Goal: Task Accomplishment & Management: Complete application form

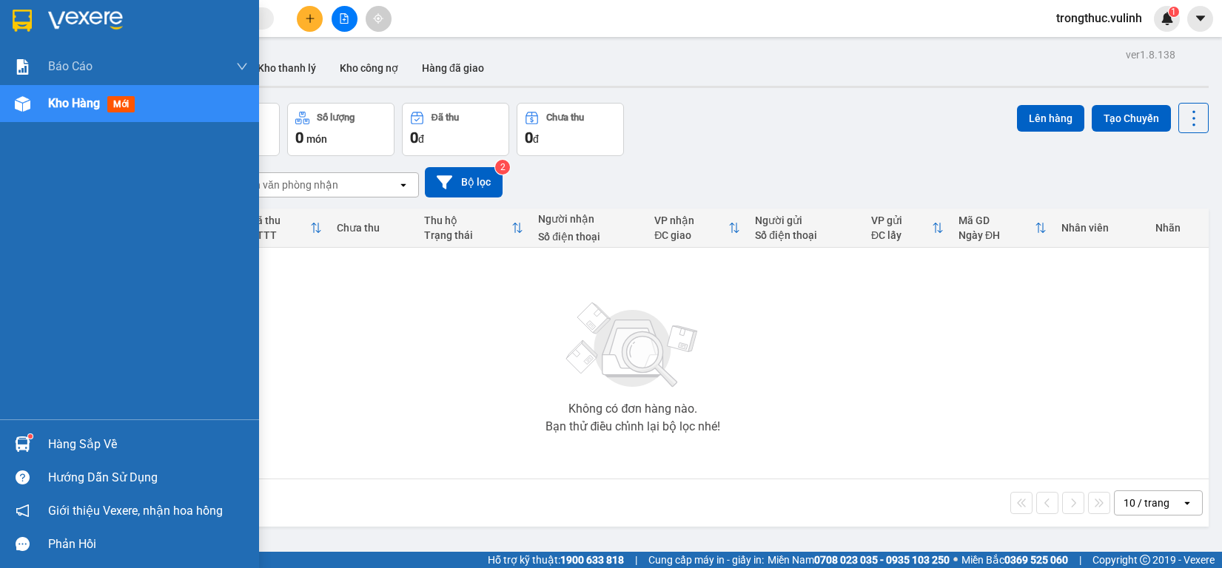
click at [24, 442] on img at bounding box center [23, 445] width 16 height 16
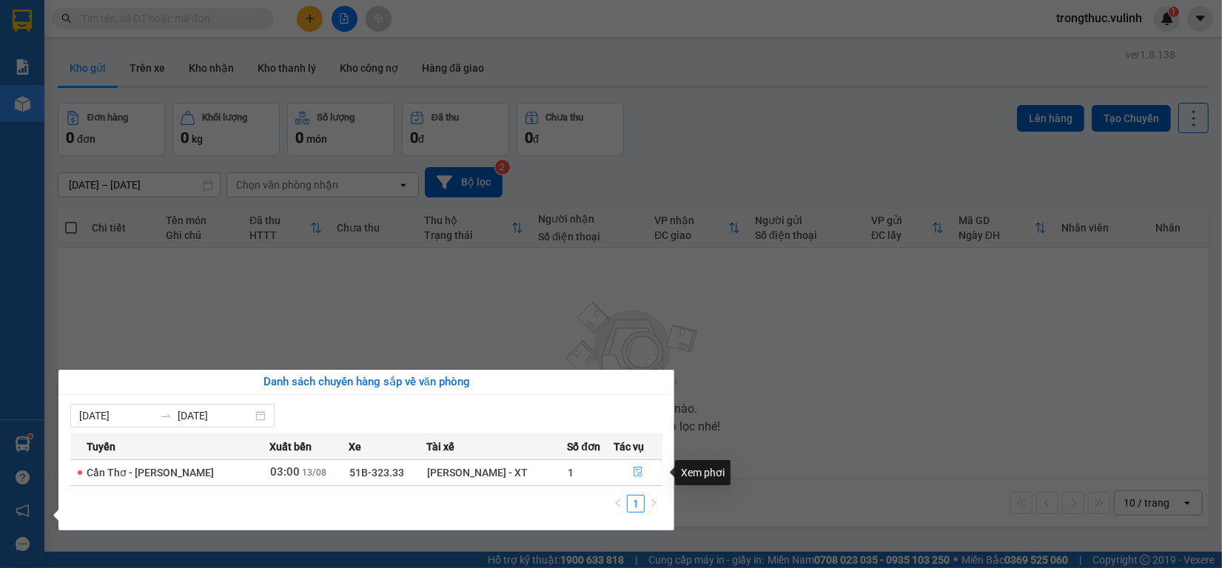
click at [641, 476] on icon "file-done" at bounding box center [638, 472] width 10 height 10
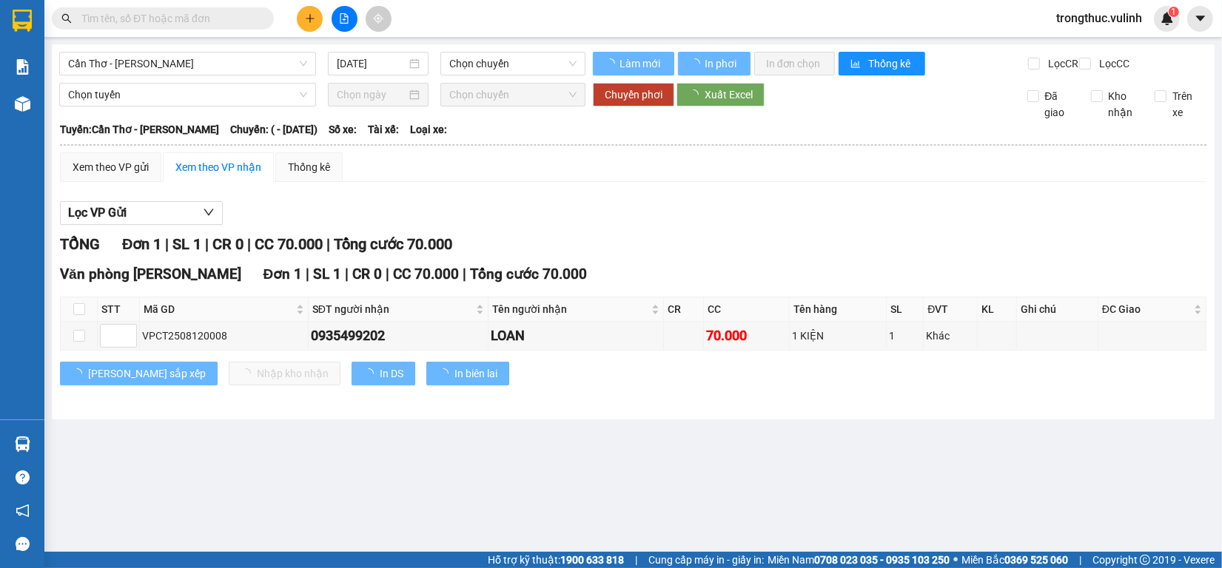
type input "[DATE]"
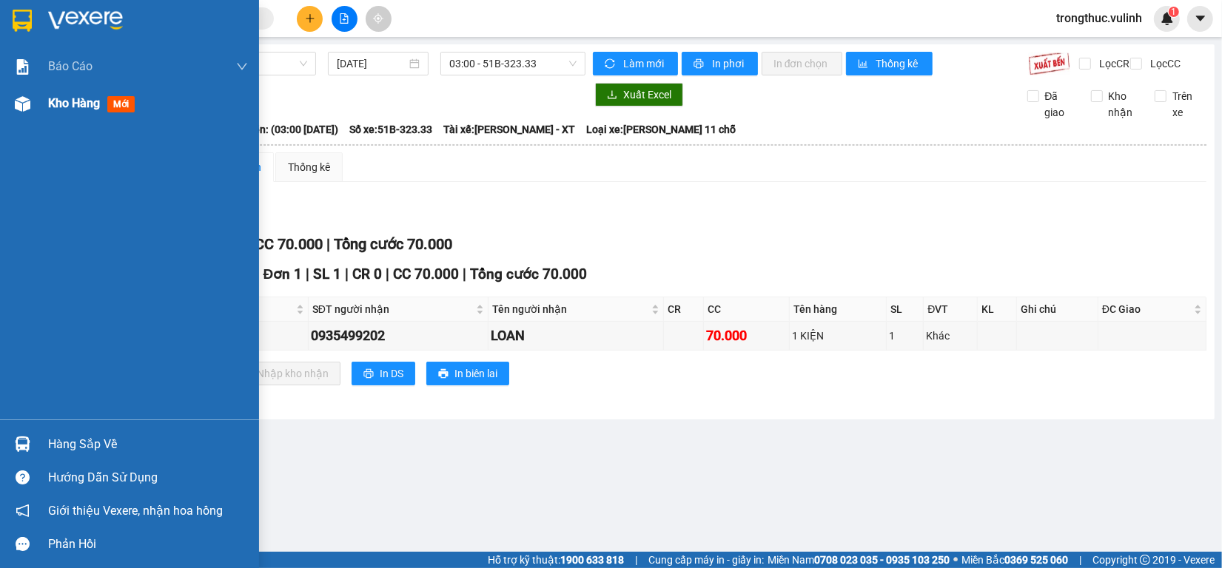
click at [19, 95] on div at bounding box center [23, 104] width 26 height 26
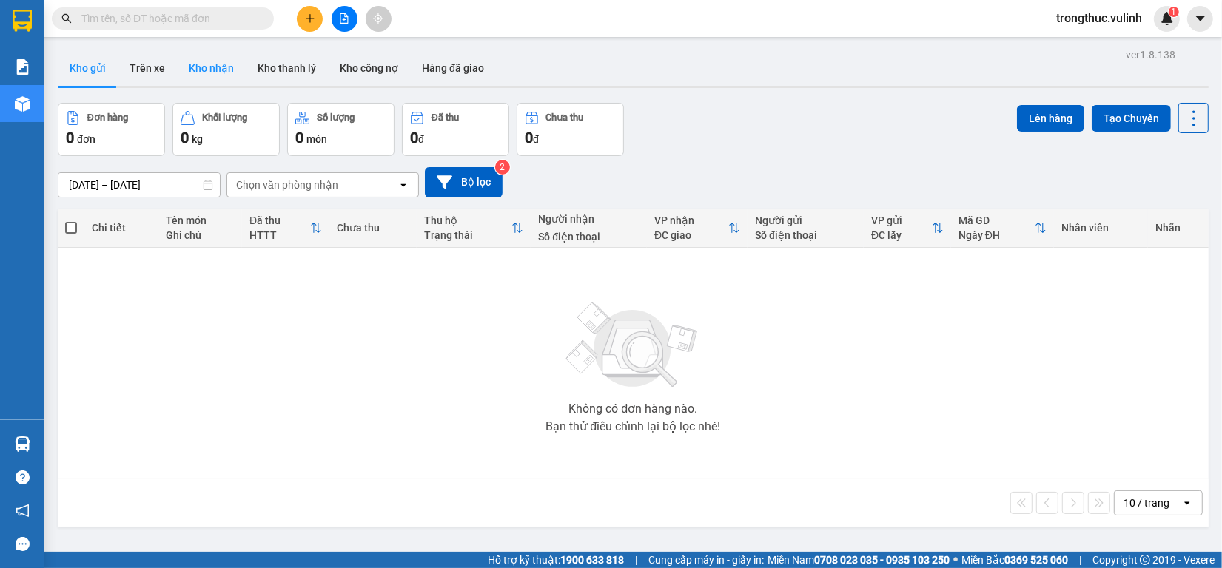
click at [220, 74] on button "Kho nhận" at bounding box center [211, 68] width 69 height 36
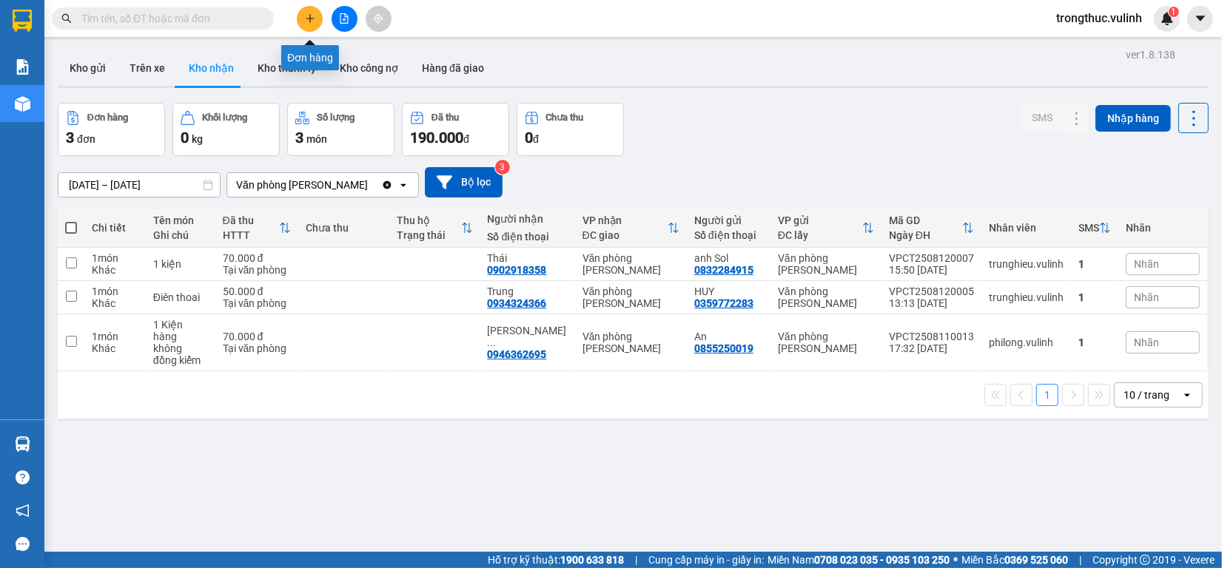
click at [294, 24] on div at bounding box center [344, 19] width 111 height 26
click at [300, 22] on button at bounding box center [310, 19] width 26 height 26
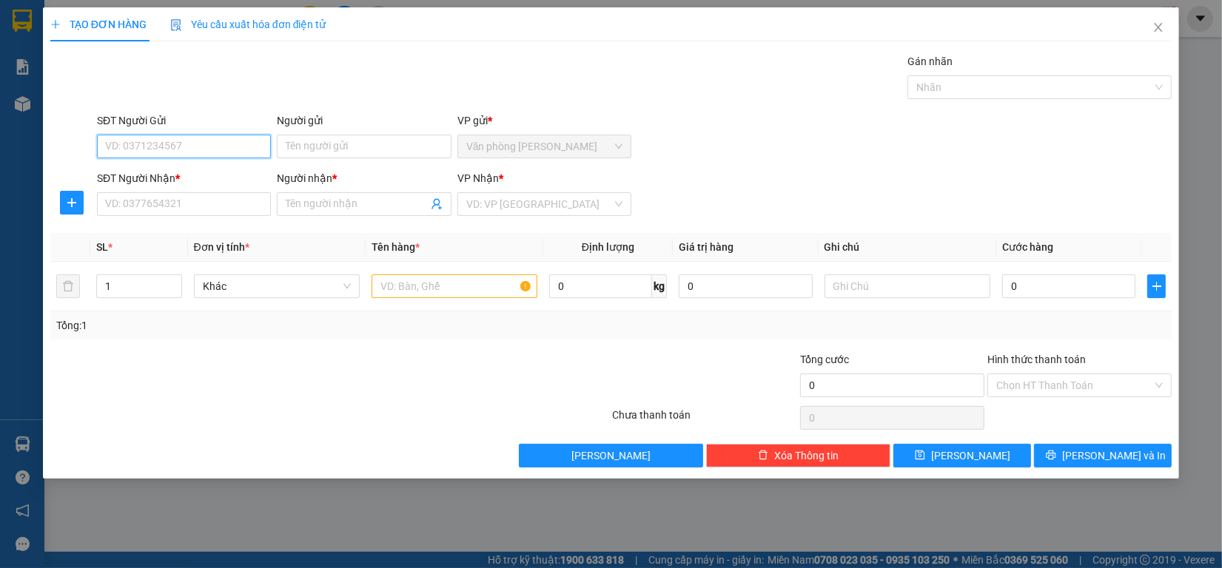
click at [155, 135] on input "SĐT Người Gửi" at bounding box center [184, 147] width 174 height 24
click at [159, 175] on div "0931414386 - Thành" at bounding box center [184, 177] width 156 height 16
type input "0931414386"
type input "Thành"
type input "0931414386"
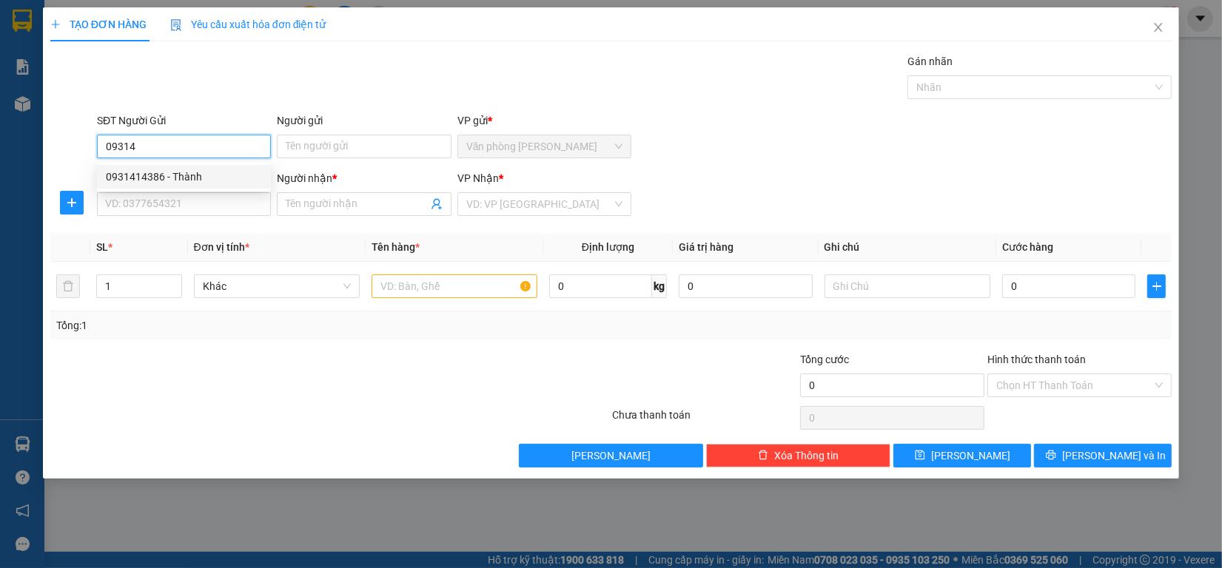
type input "Thành"
type input "80.000"
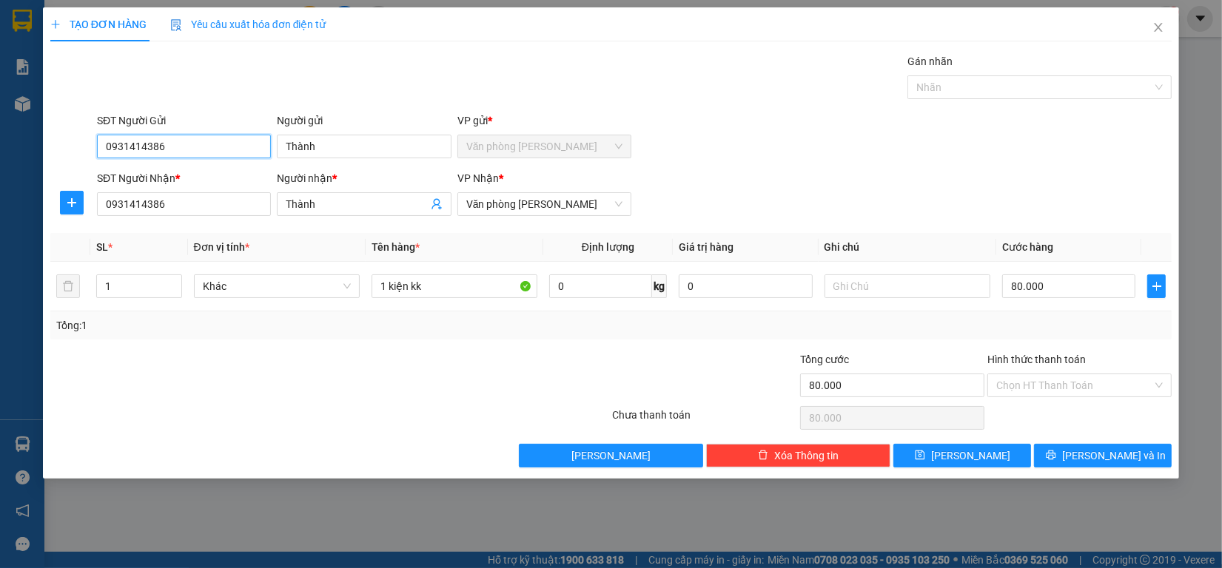
type input "0931414386"
click at [1079, 287] on input "80.000" at bounding box center [1069, 287] width 134 height 24
click at [174, 284] on icon "up" at bounding box center [173, 283] width 5 height 5
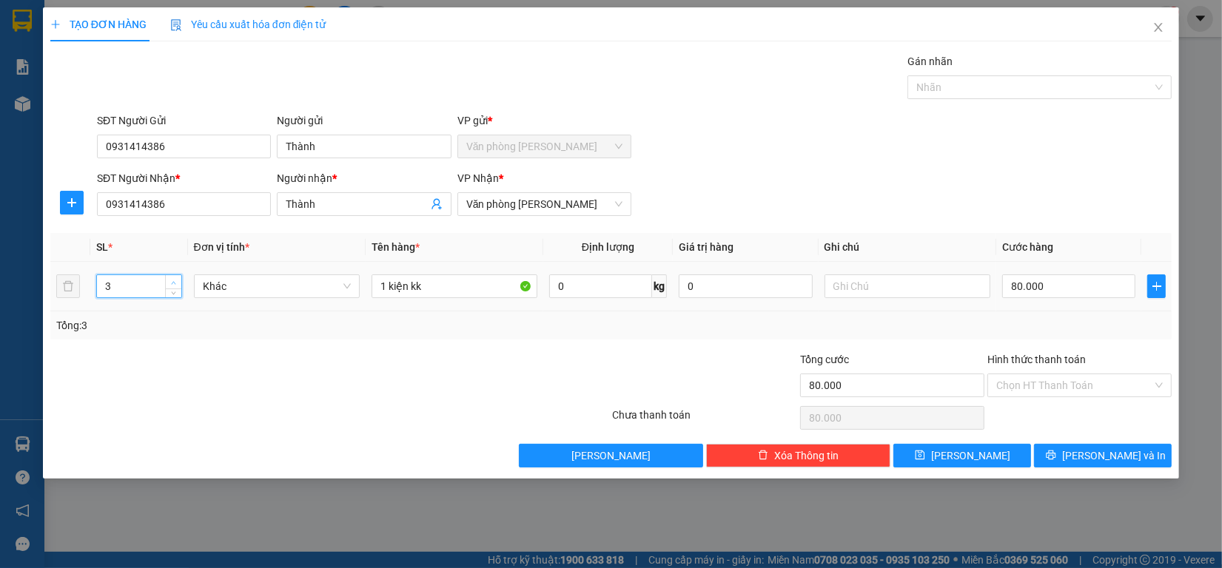
type input "4"
click at [174, 283] on icon "up" at bounding box center [174, 282] width 4 height 3
click at [383, 286] on input "1 kiện kk" at bounding box center [455, 287] width 166 height 24
type input "4 kiện kk"
click at [1101, 286] on input "80.000" at bounding box center [1069, 287] width 134 height 24
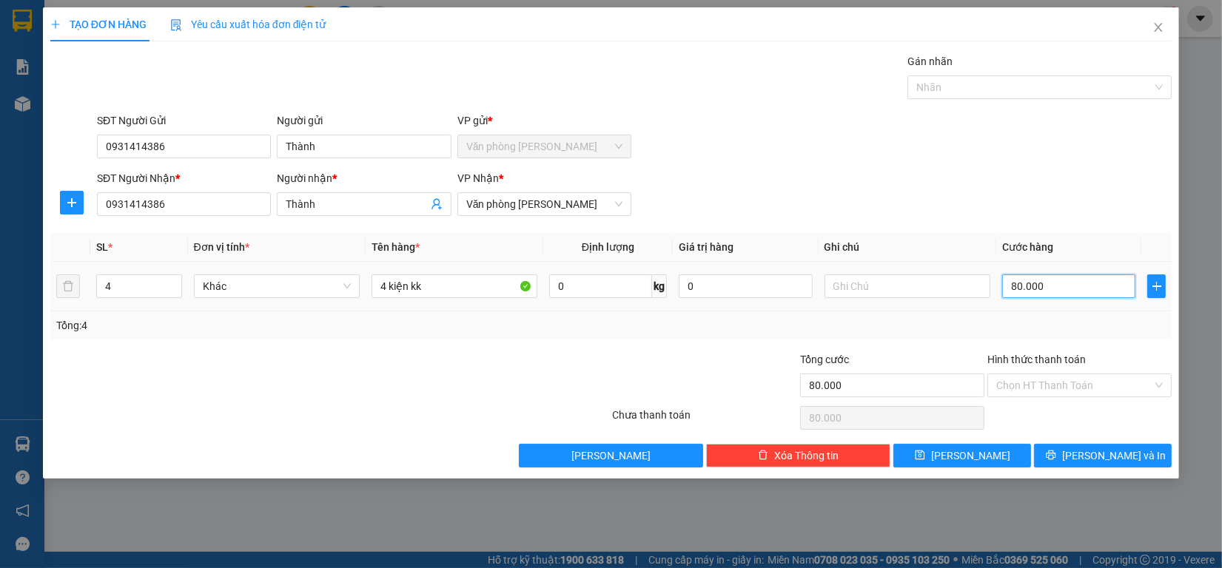
type input "20.000"
type input "220.000"
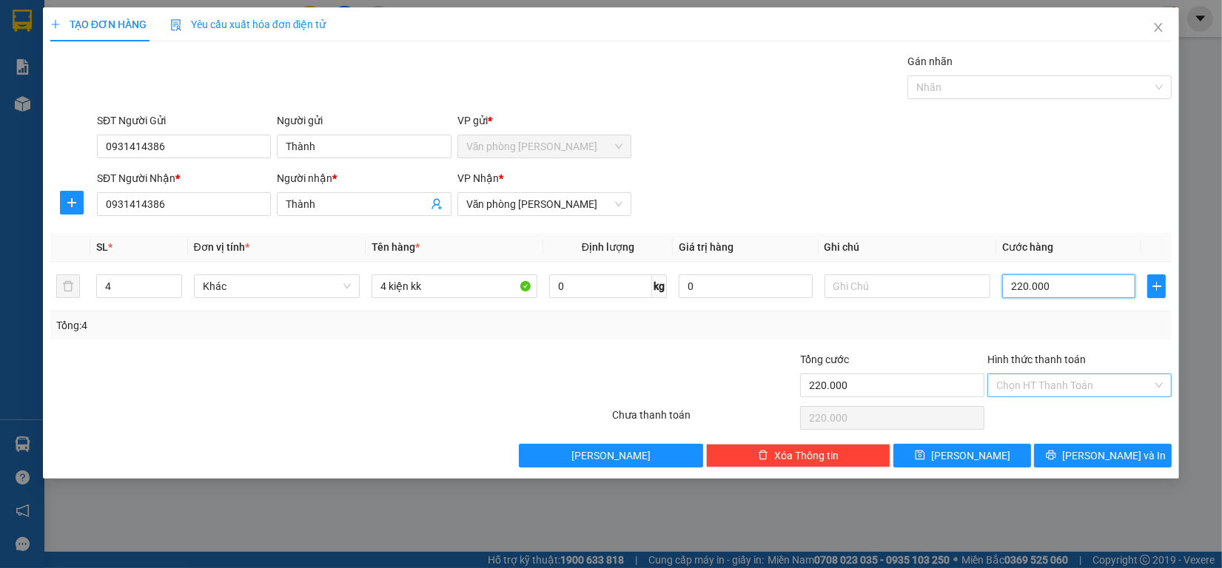
type input "220.000"
drag, startPoint x: 1093, startPoint y: 395, endPoint x: 1101, endPoint y: 379, distance: 17.5
click at [1093, 392] on input "Hình thức thanh toán" at bounding box center [1074, 386] width 156 height 22
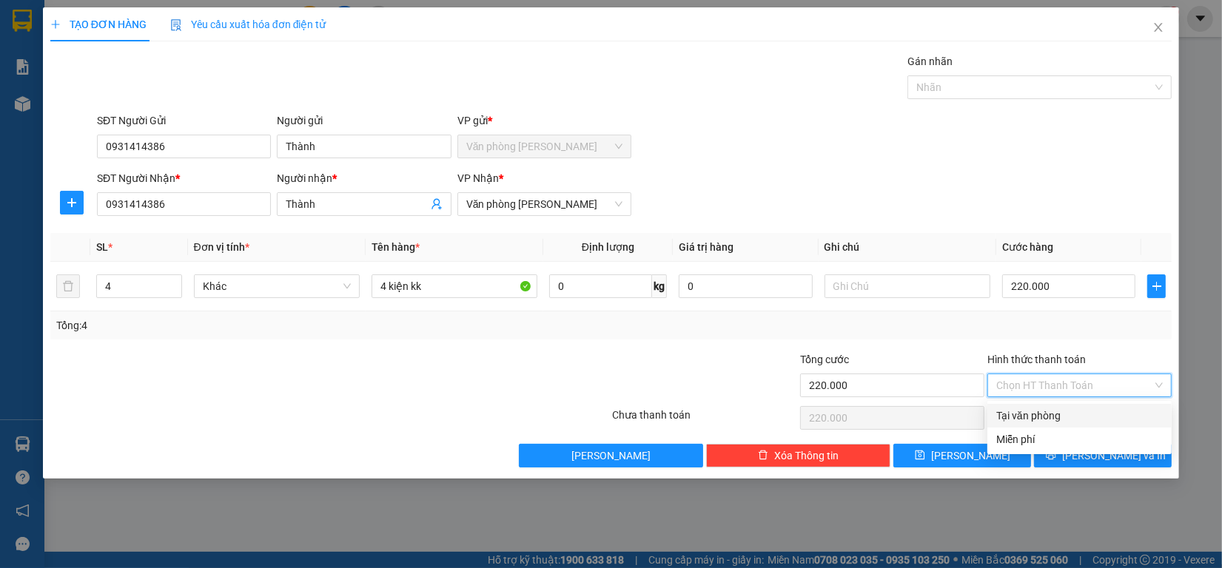
click at [1067, 415] on div "Tại văn phòng" at bounding box center [1079, 416] width 167 height 16
type input "0"
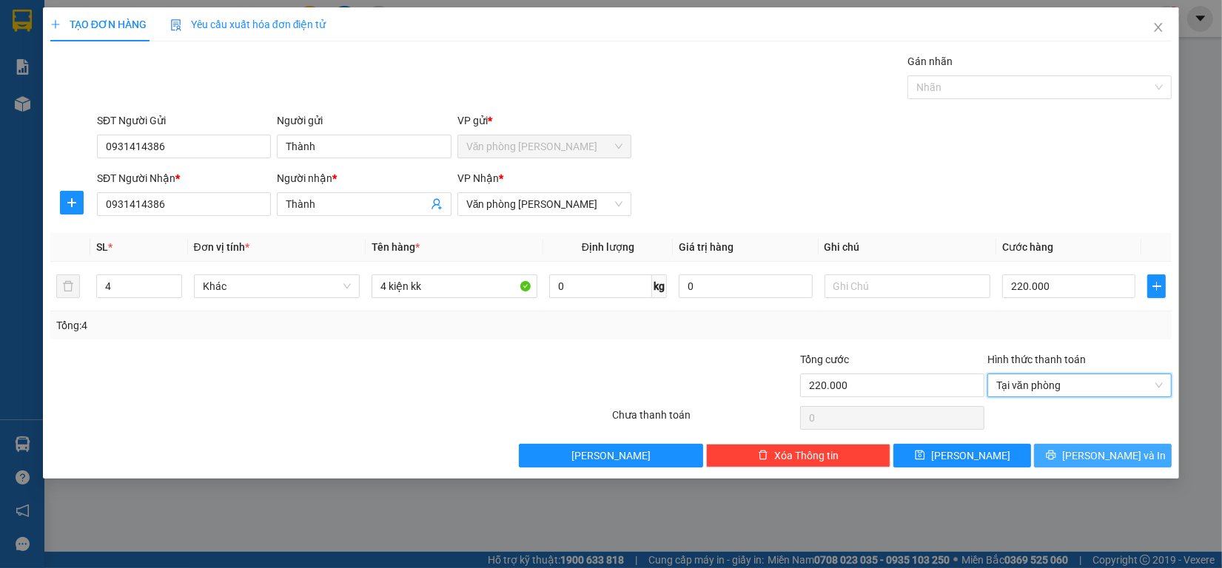
click at [1093, 455] on span "[PERSON_NAME] và In" at bounding box center [1114, 456] width 104 height 16
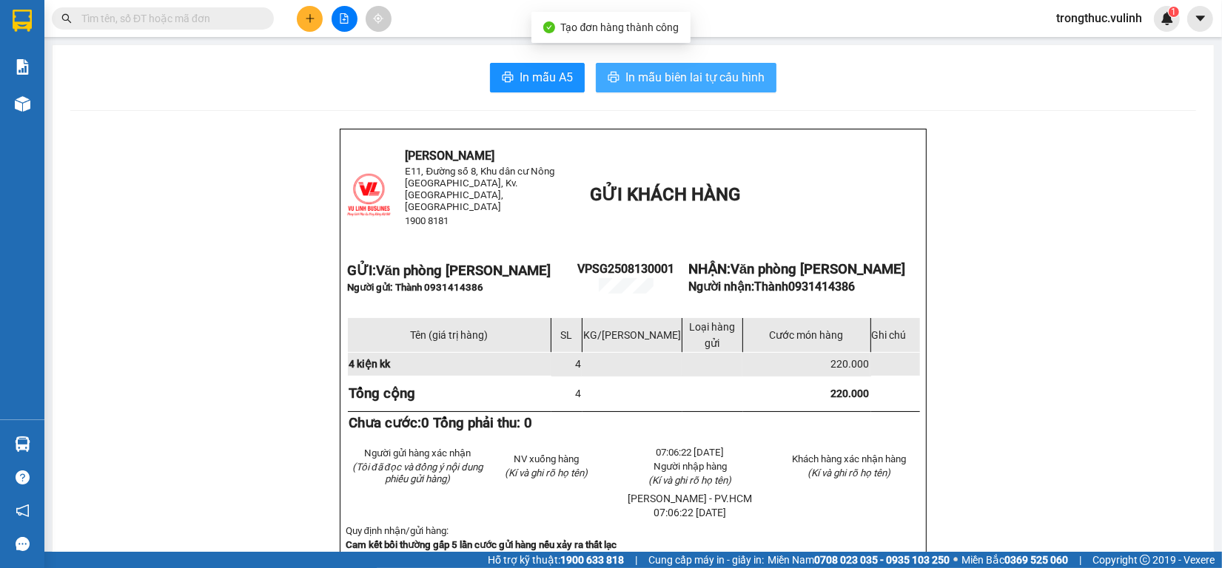
click at [672, 85] on span "In mẫu biên lai tự cấu hình" at bounding box center [694, 77] width 139 height 19
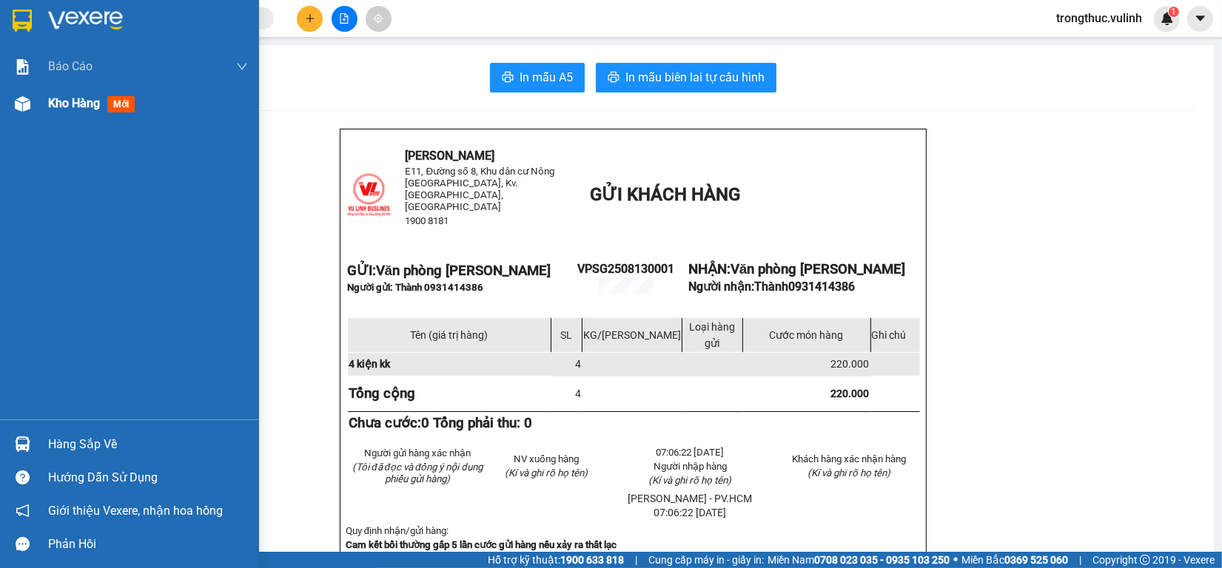
click at [82, 109] on span "Kho hàng" at bounding box center [74, 103] width 52 height 14
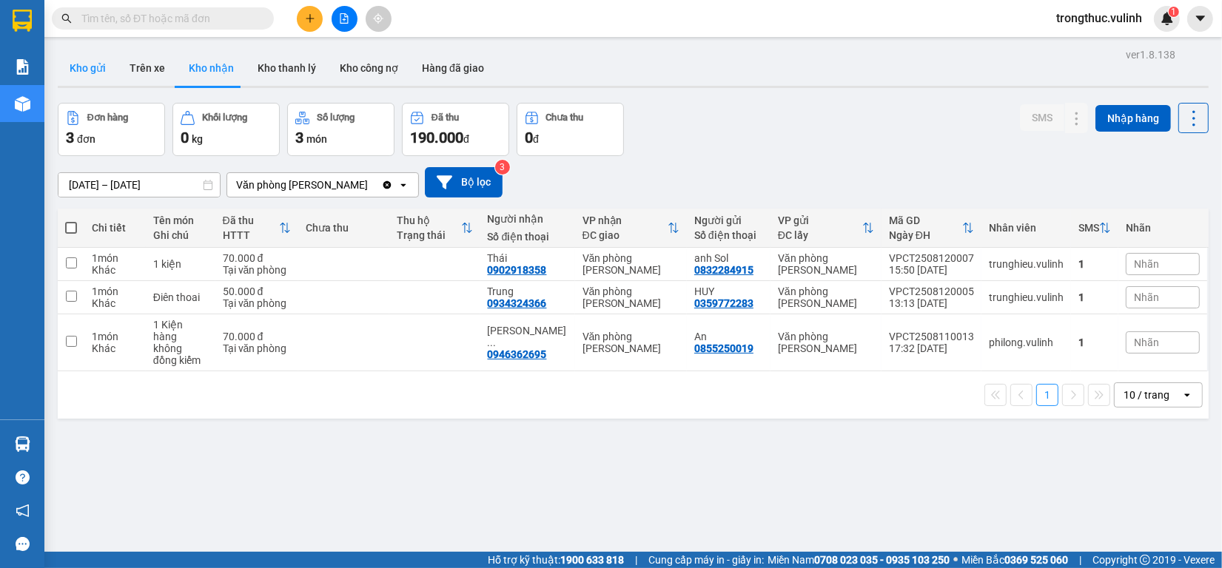
click at [86, 74] on button "Kho gửi" at bounding box center [88, 68] width 60 height 36
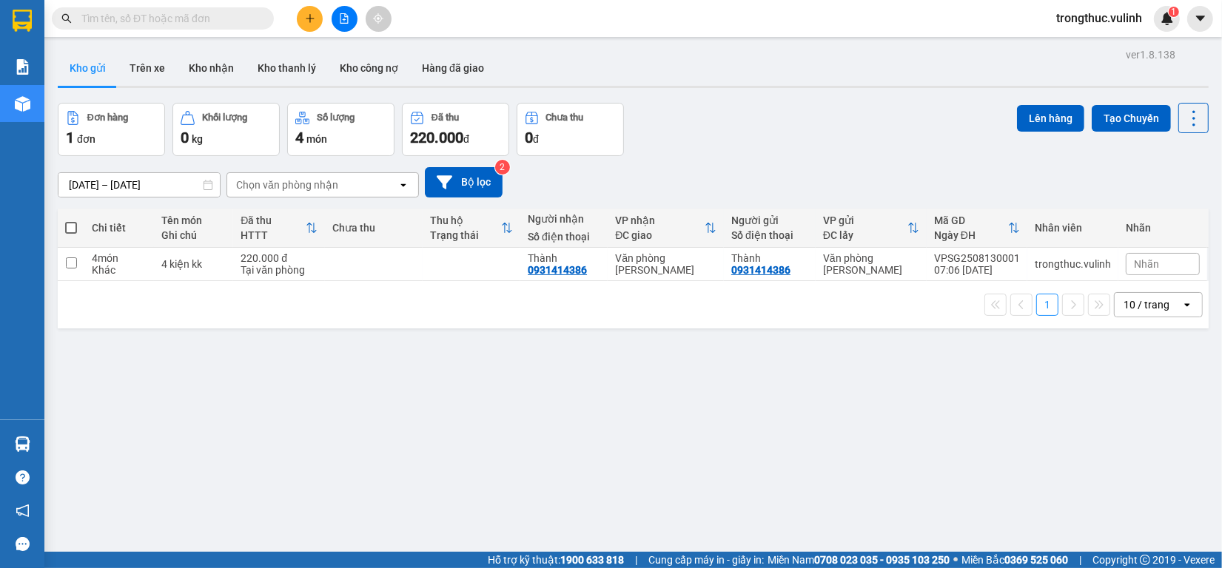
click at [212, 87] on div at bounding box center [633, 87] width 1151 height 2
click at [211, 71] on button "Kho nhận" at bounding box center [211, 68] width 69 height 36
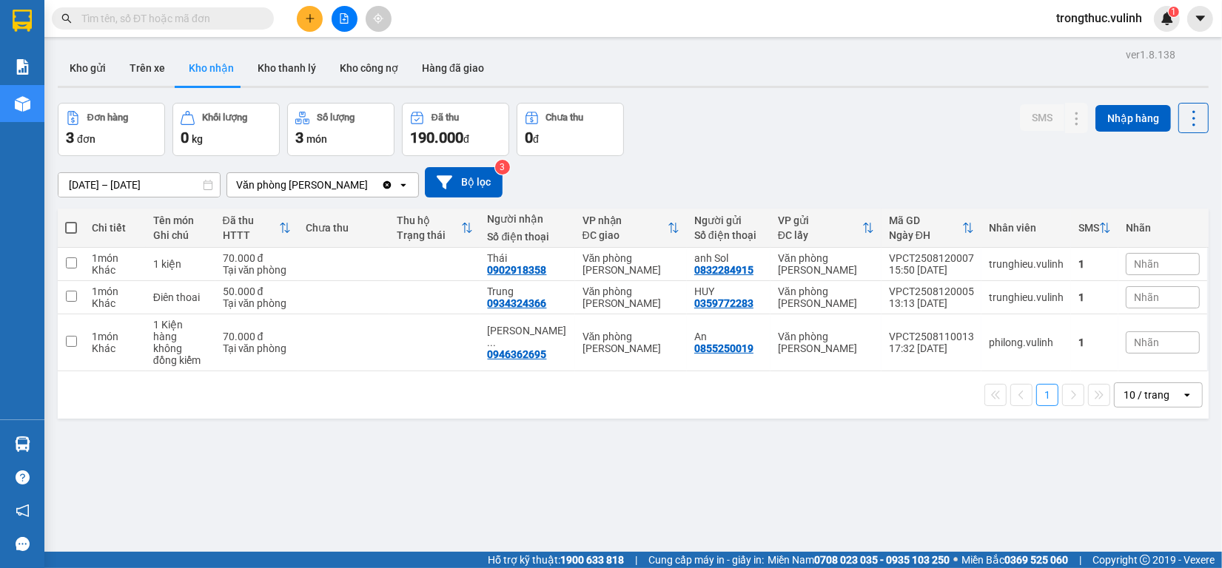
click at [309, 4] on div "Kết quả tìm kiếm ( 0 ) Bộ lọc No Data trongthuc.vulinh 1" at bounding box center [611, 18] width 1222 height 37
drag, startPoint x: 311, startPoint y: 2, endPoint x: 313, endPoint y: 10, distance: 7.7
click at [312, 4] on div "Kết quả tìm kiếm ( 0 ) Bộ lọc No Data trongthuc.vulinh 1" at bounding box center [611, 18] width 1222 height 37
click at [313, 10] on button at bounding box center [310, 19] width 26 height 26
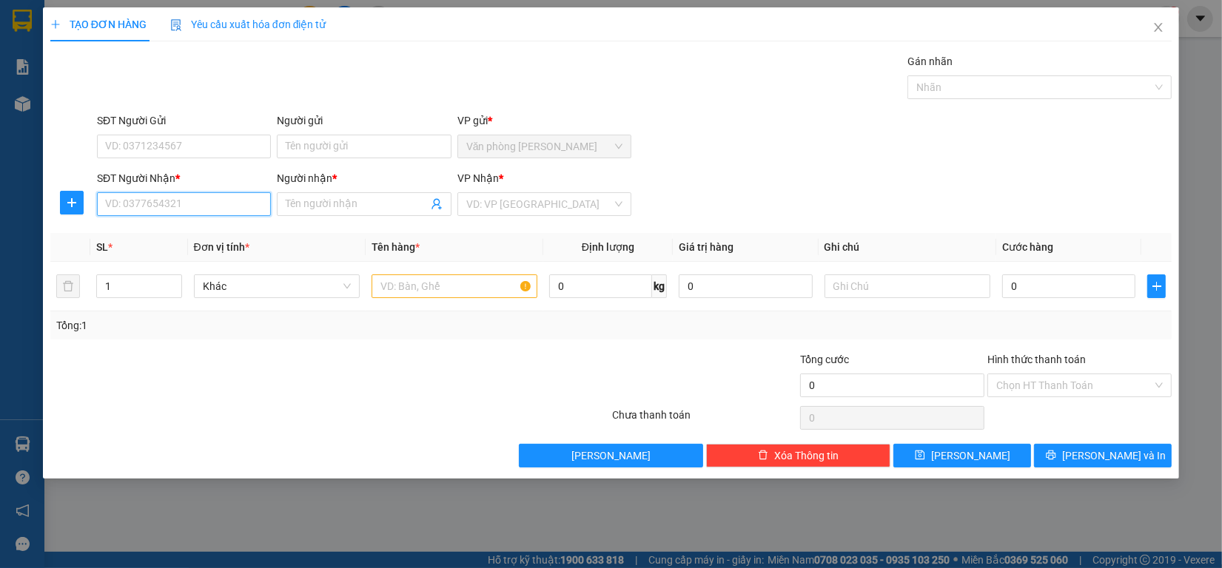
click at [172, 195] on input "SĐT Người Nhận *" at bounding box center [184, 204] width 174 height 24
type input "0365400473"
click at [216, 224] on div "0365400473 - [PERSON_NAME]" at bounding box center [184, 235] width 174 height 24
type input "[PERSON_NAME]"
type input "170.000"
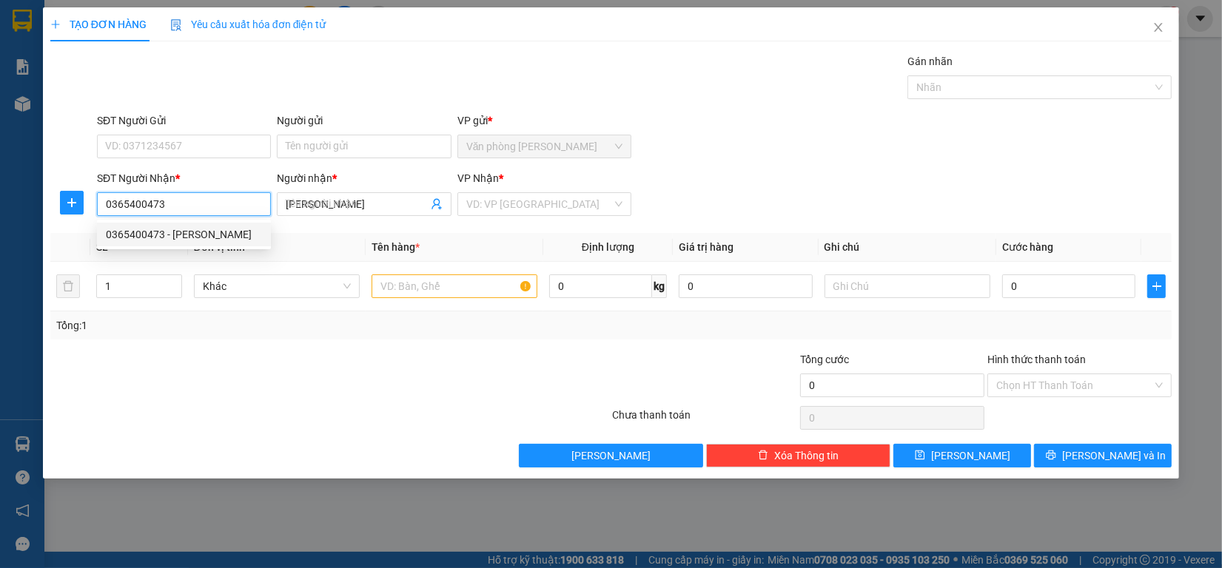
type input "170.000"
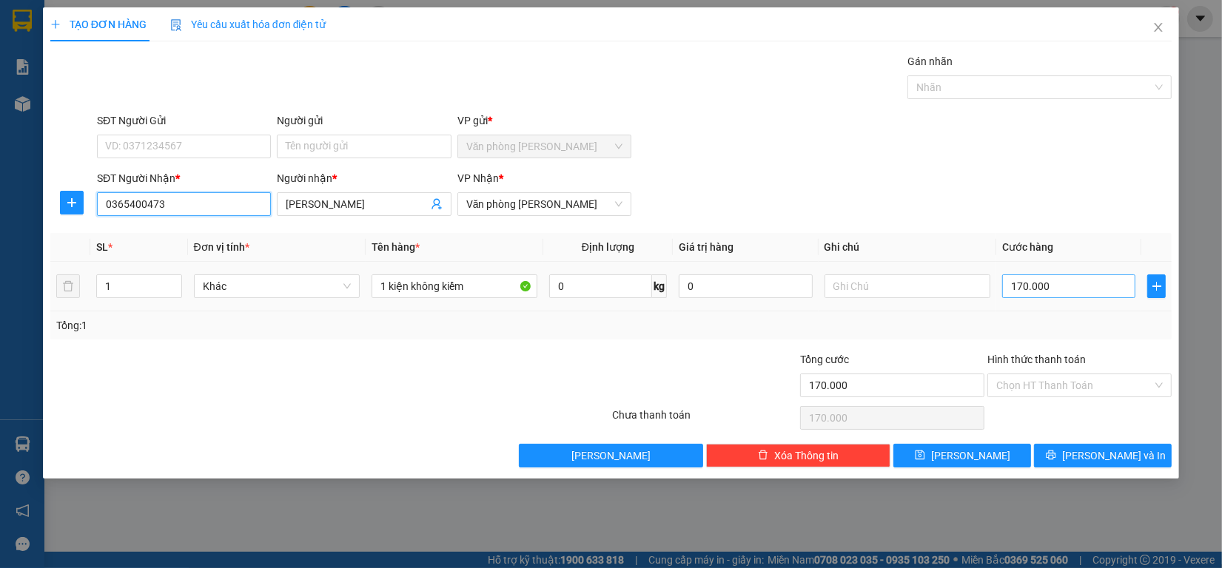
type input "0365400473"
click at [1086, 296] on input "170.000" at bounding box center [1069, 287] width 134 height 24
type input "1"
type input "13"
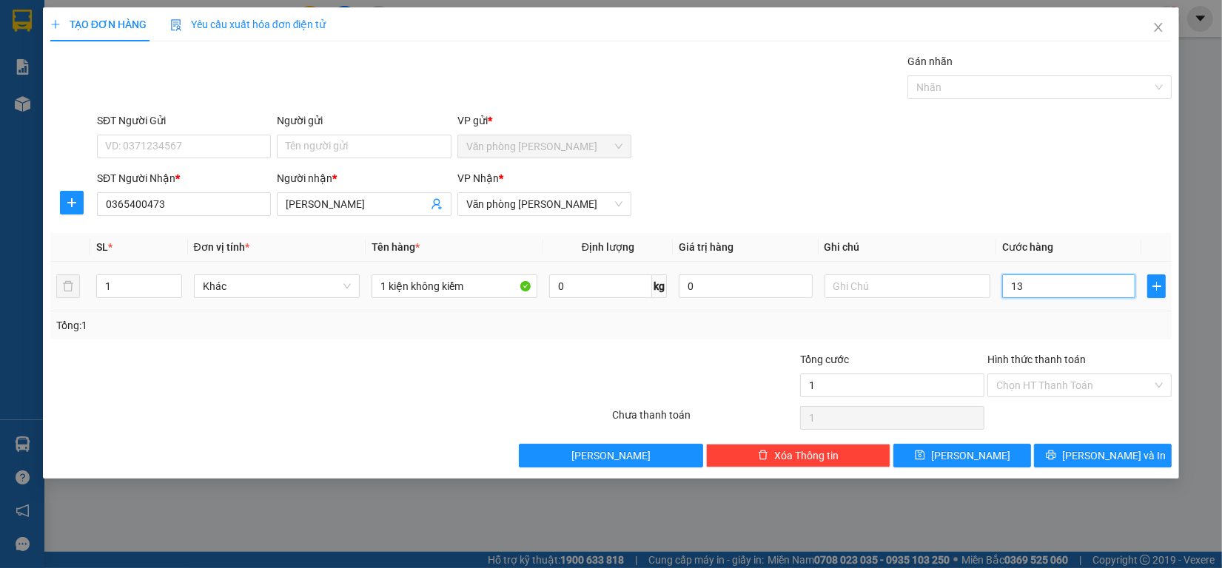
type input "13"
type input "130"
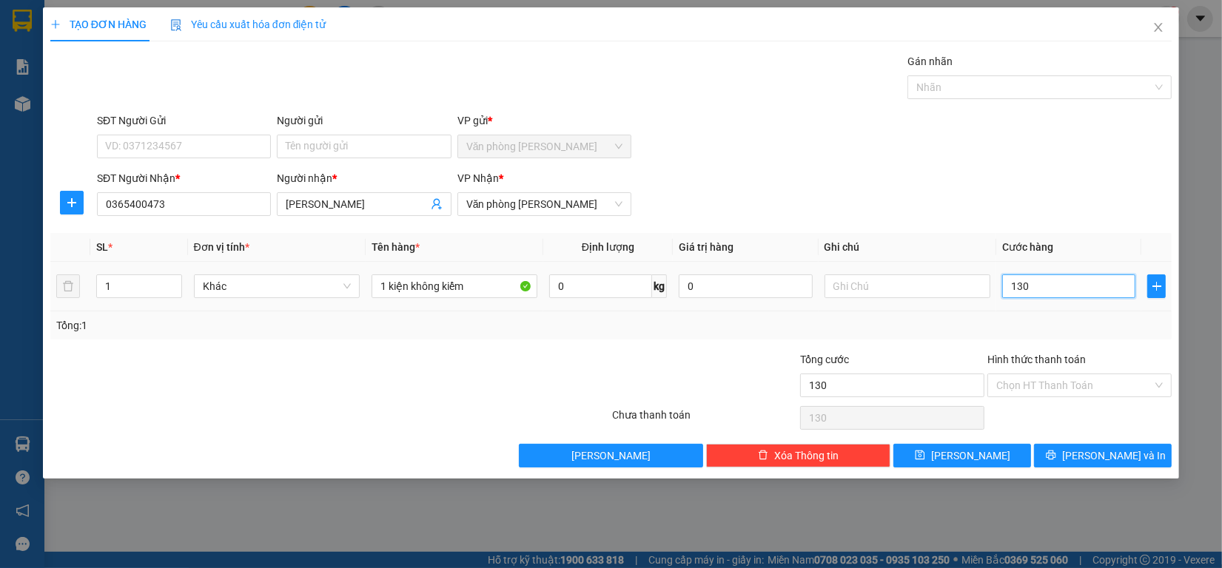
type input "1.300"
type input "13.000"
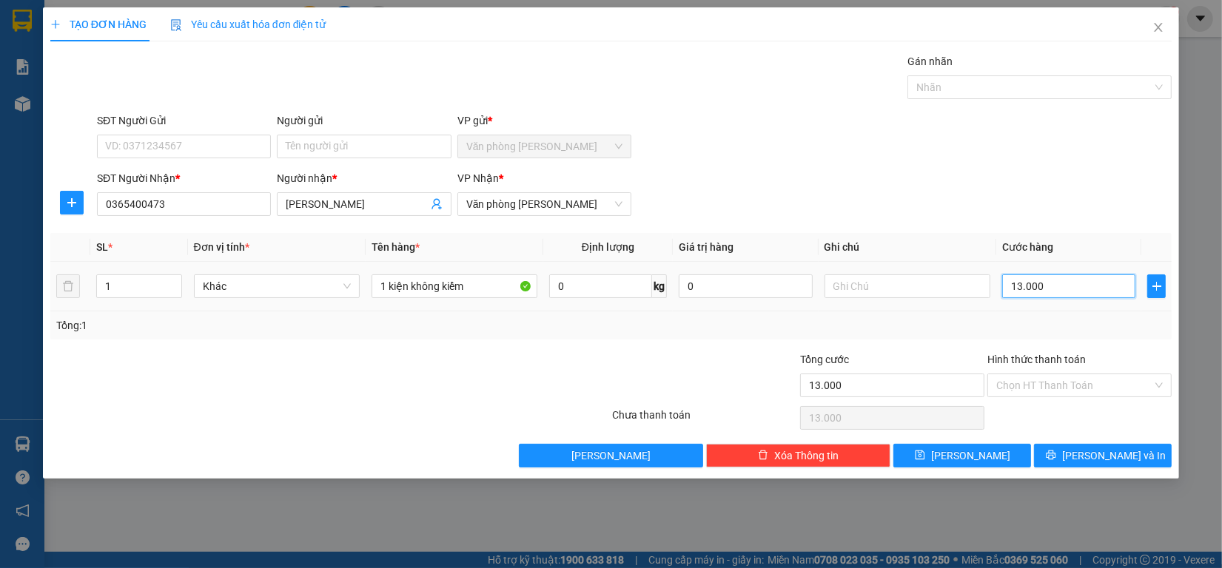
type input "130.000"
click at [124, 148] on input "SĐT Người Gửi" at bounding box center [184, 147] width 174 height 24
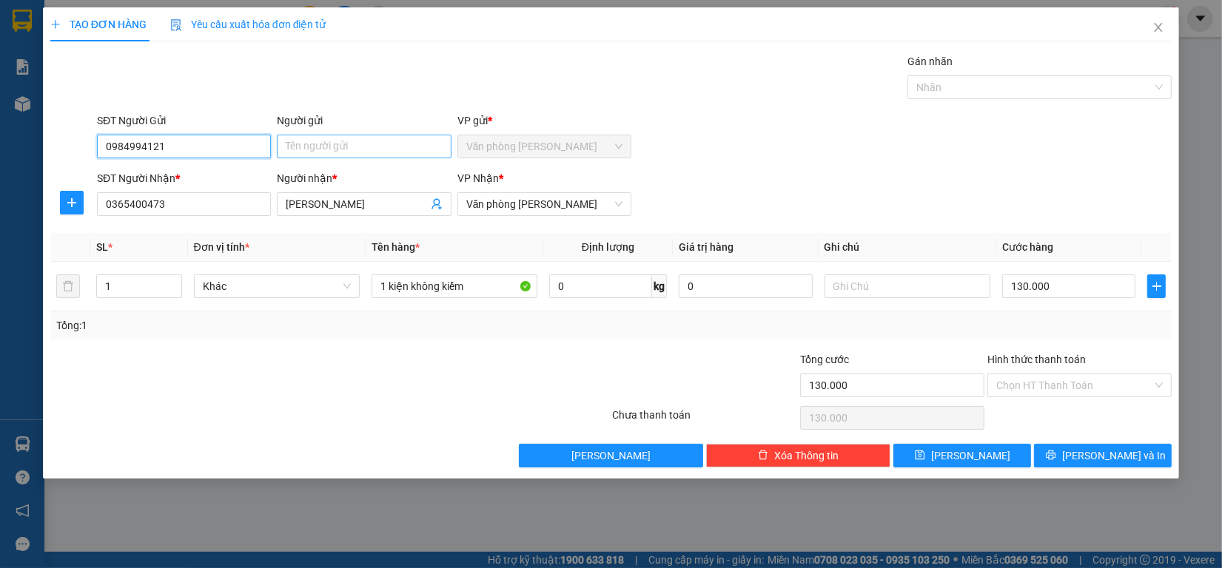
type input "0984994121"
click at [331, 152] on input "Người gửi" at bounding box center [364, 147] width 174 height 24
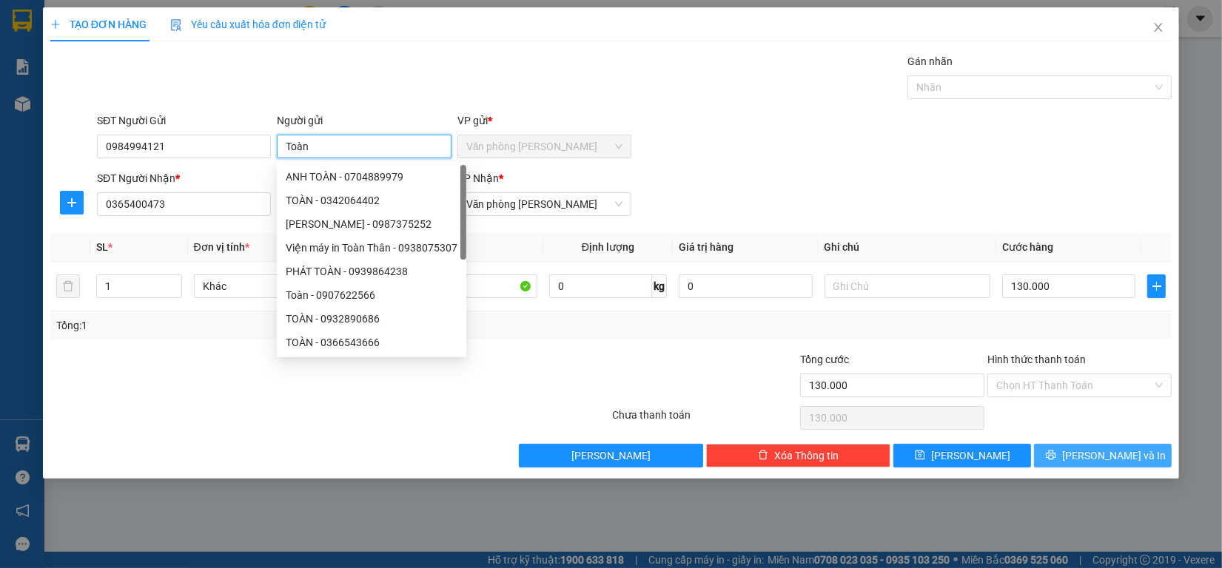
type input "Toàn"
click at [1072, 465] on button "[PERSON_NAME] và In" at bounding box center [1103, 456] width 138 height 24
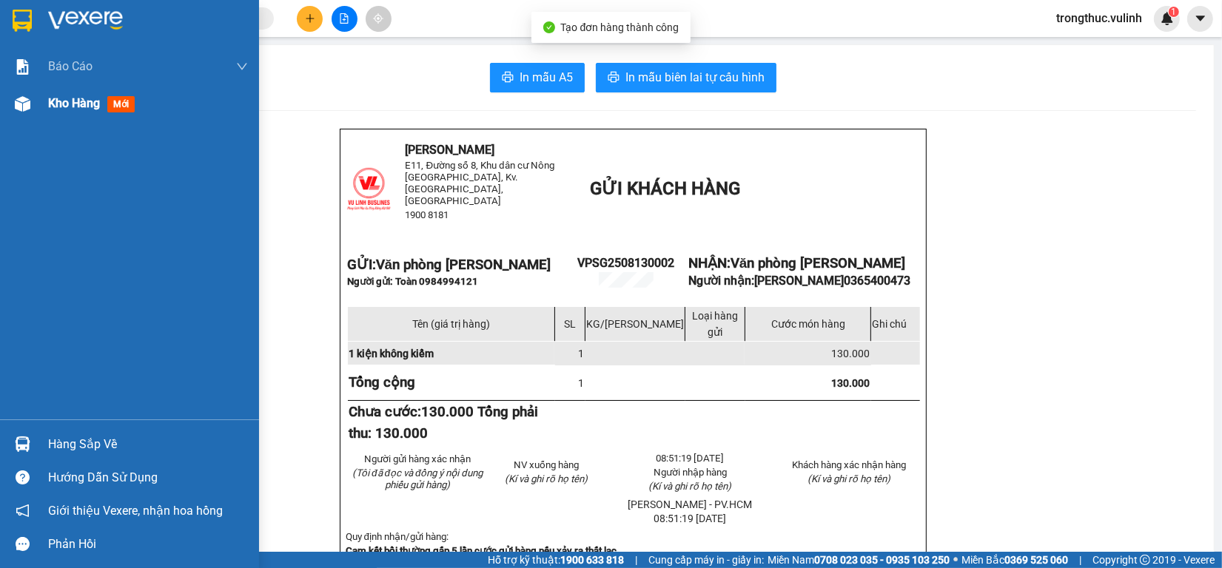
click at [28, 110] on img at bounding box center [23, 104] width 16 height 16
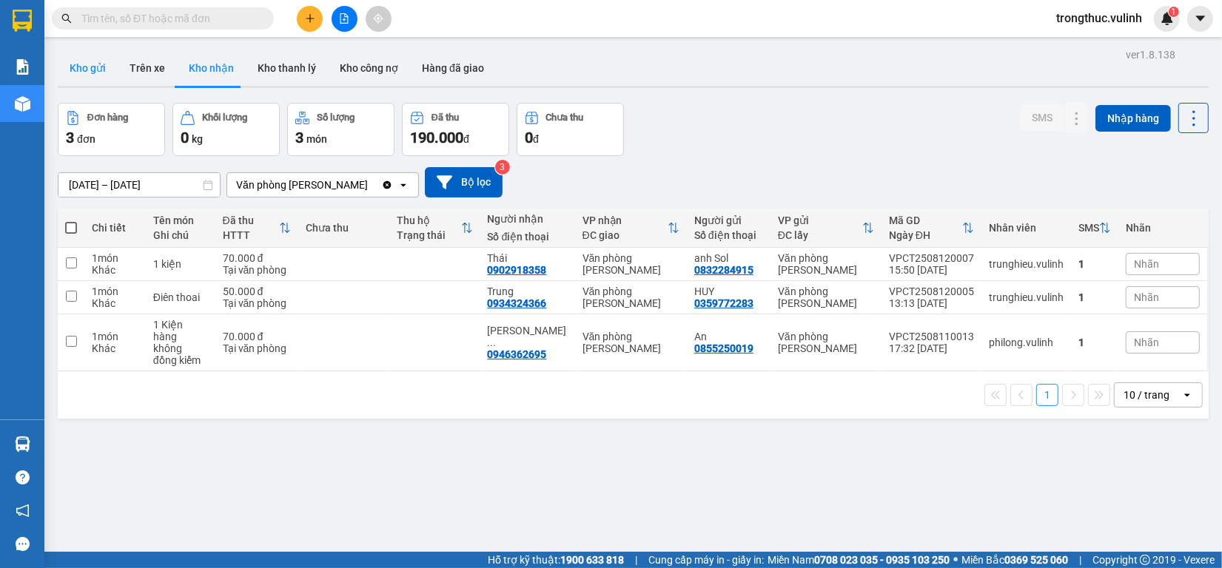
click at [94, 80] on button "Kho gửi" at bounding box center [88, 68] width 60 height 36
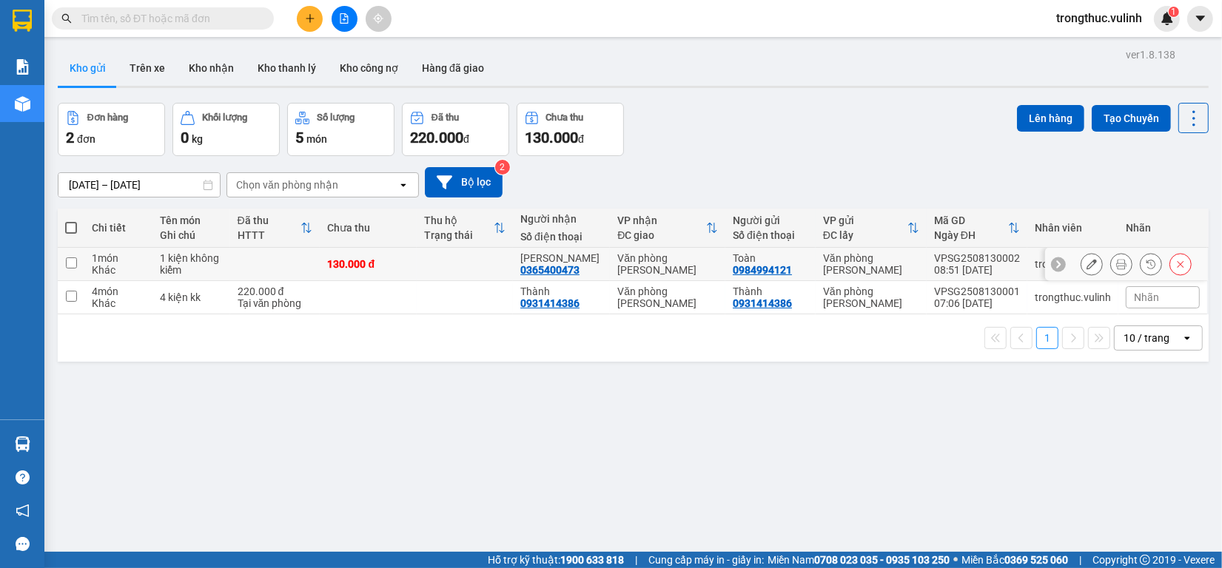
click at [1092, 263] on div at bounding box center [1136, 264] width 111 height 22
click at [1087, 263] on icon at bounding box center [1092, 264] width 10 height 10
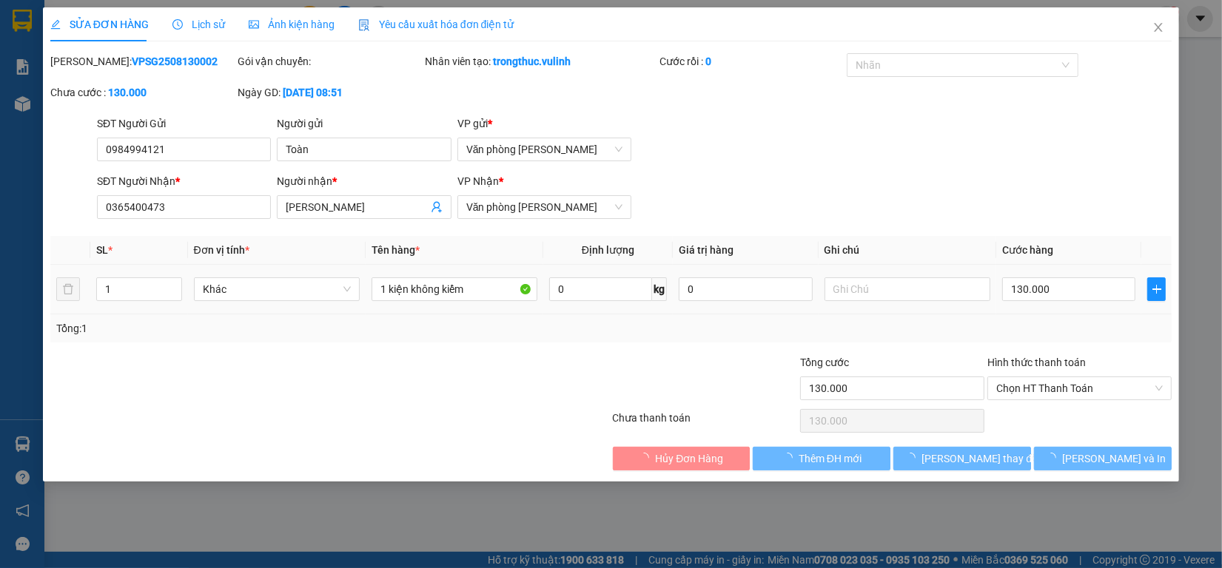
type input "0984994121"
type input "Toàn"
type input "0365400473"
type input "[PERSON_NAME]"
type input "130.000"
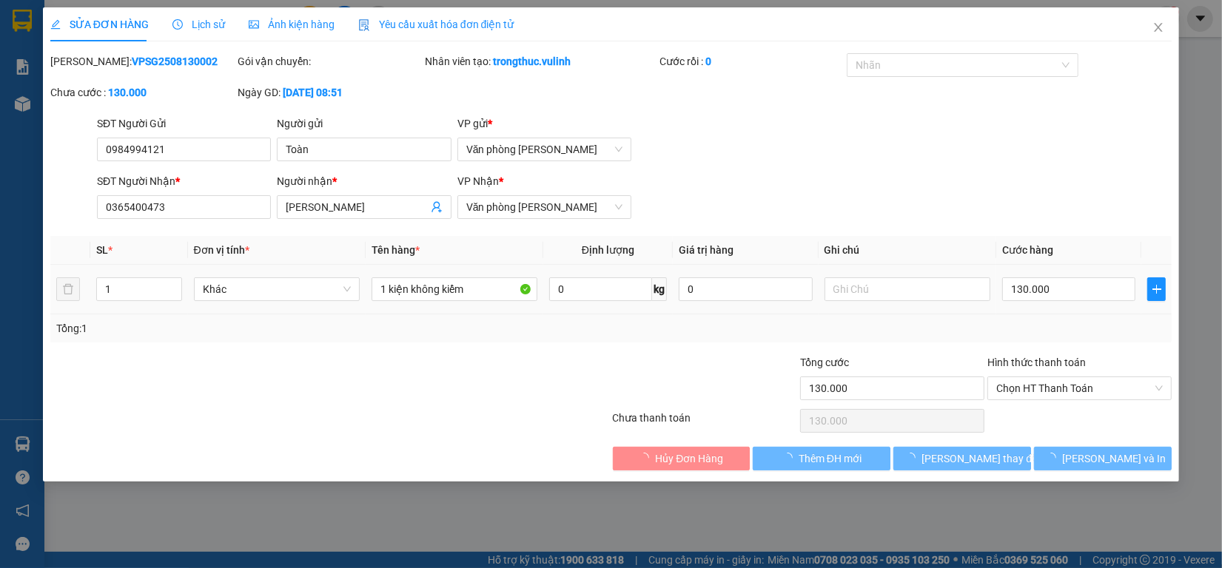
type input "130.000"
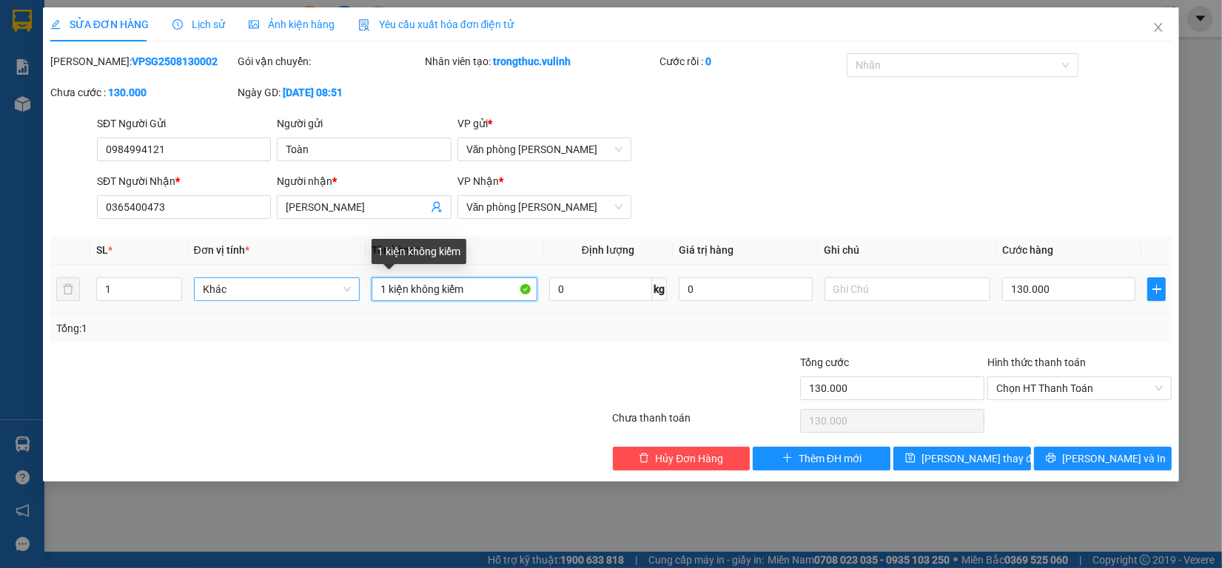
drag, startPoint x: 387, startPoint y: 289, endPoint x: 281, endPoint y: 294, distance: 105.9
click at [282, 294] on tr "1 Khác 1 kiện không kiểm 0 kg 0 130.000" at bounding box center [610, 290] width 1121 height 50
type input "2 kiện không kiểm"
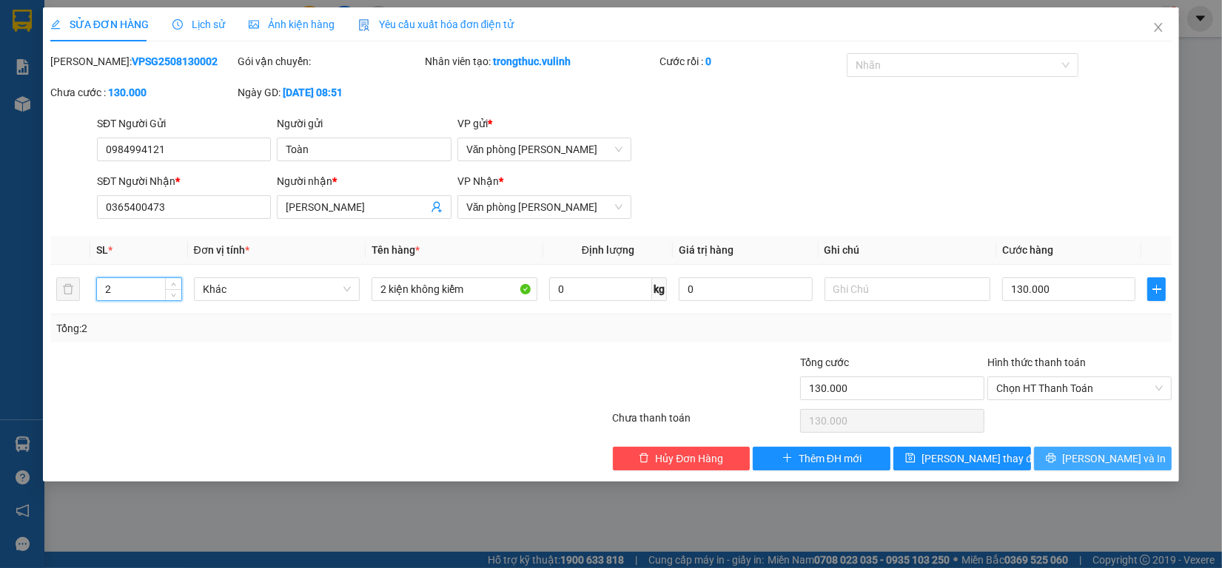
type input "2"
click at [1063, 466] on button "[PERSON_NAME] và In" at bounding box center [1103, 459] width 138 height 24
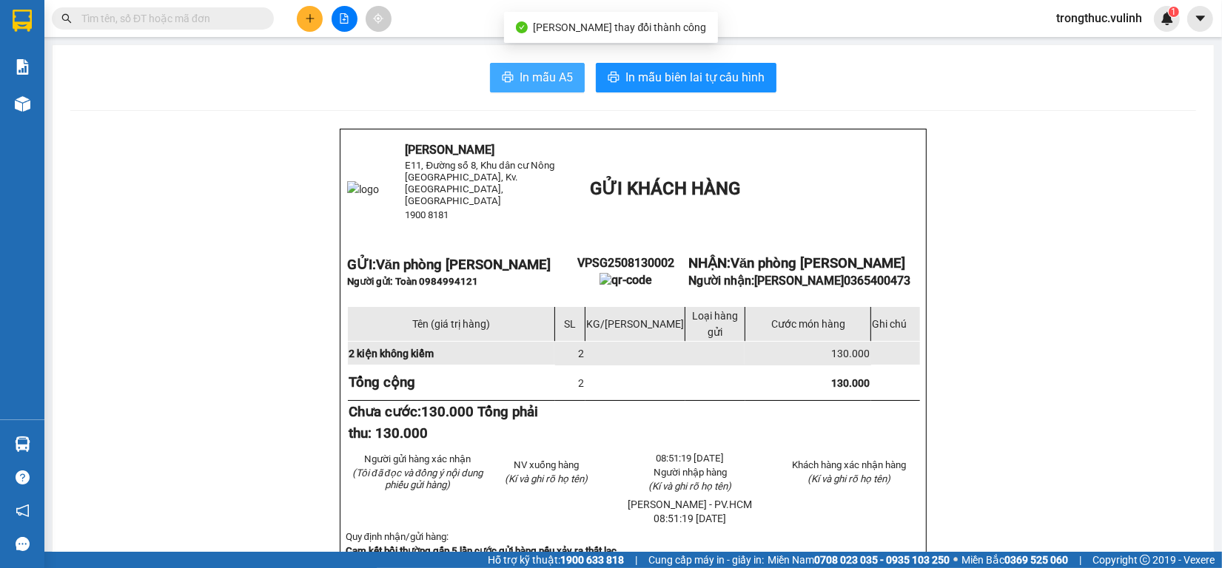
click at [520, 86] on span "In mẫu A5" at bounding box center [546, 77] width 53 height 19
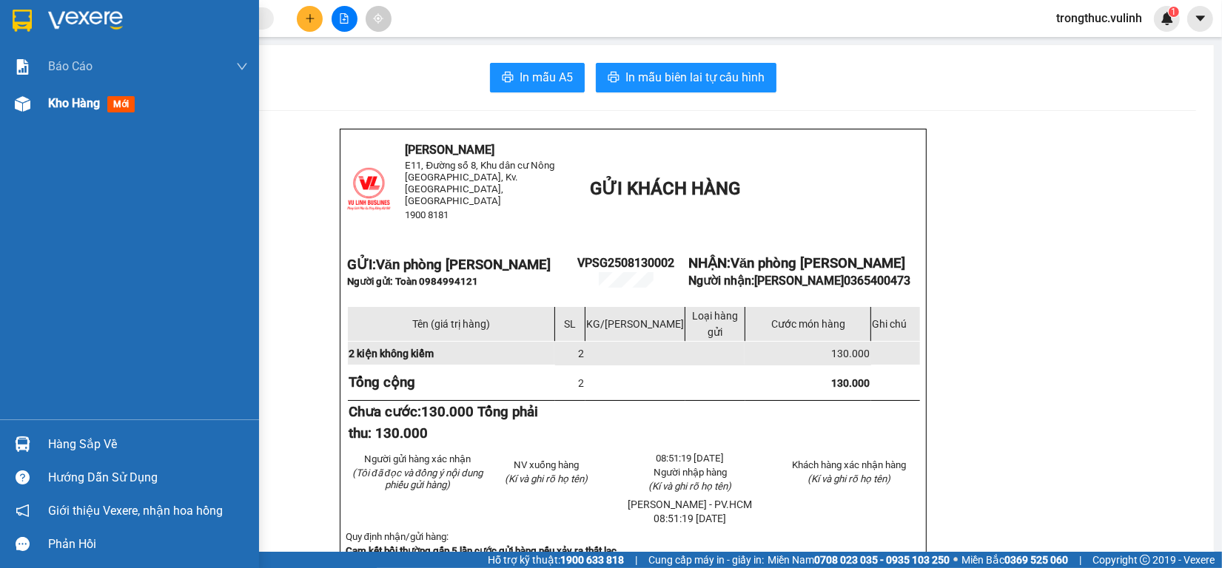
click at [28, 98] on img at bounding box center [23, 104] width 16 height 16
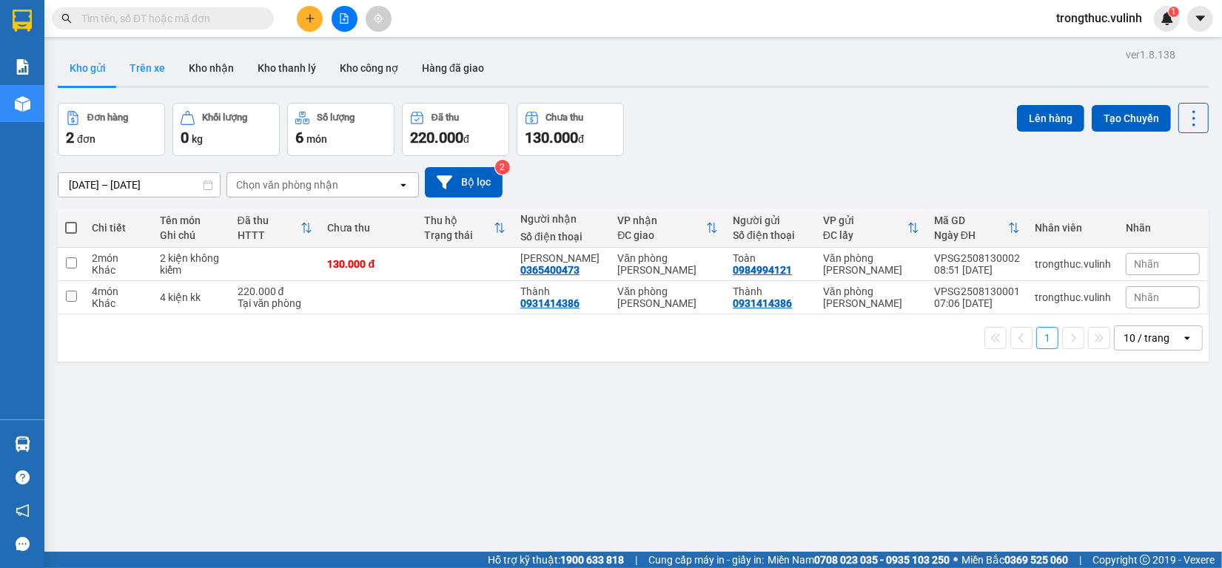
click at [135, 70] on button "Trên xe" at bounding box center [147, 68] width 59 height 36
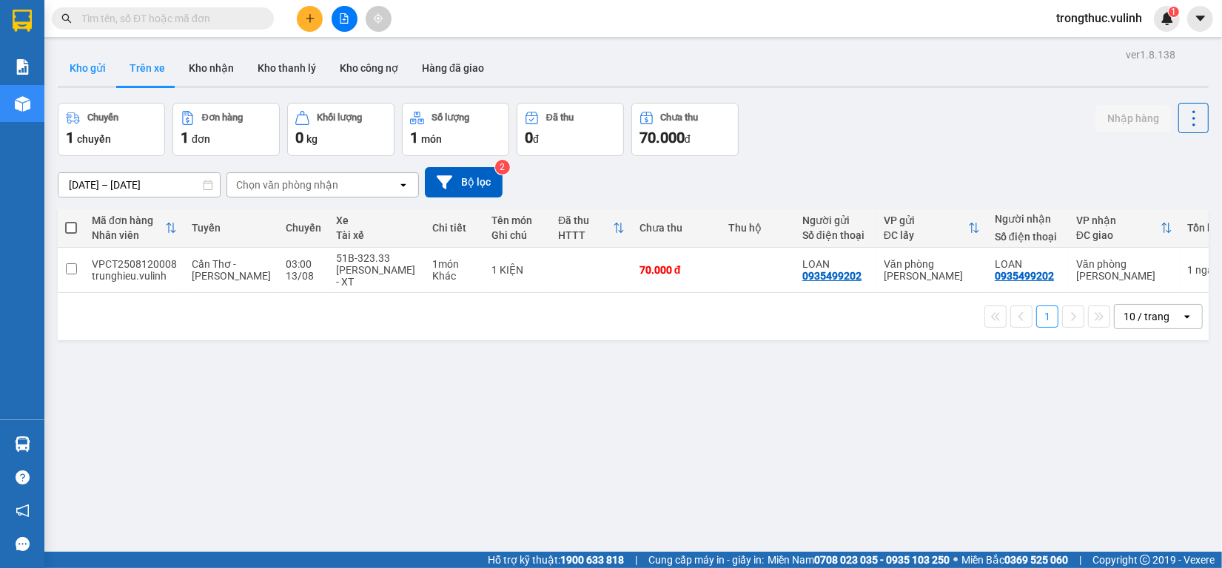
click at [96, 75] on button "Kho gửi" at bounding box center [88, 68] width 60 height 36
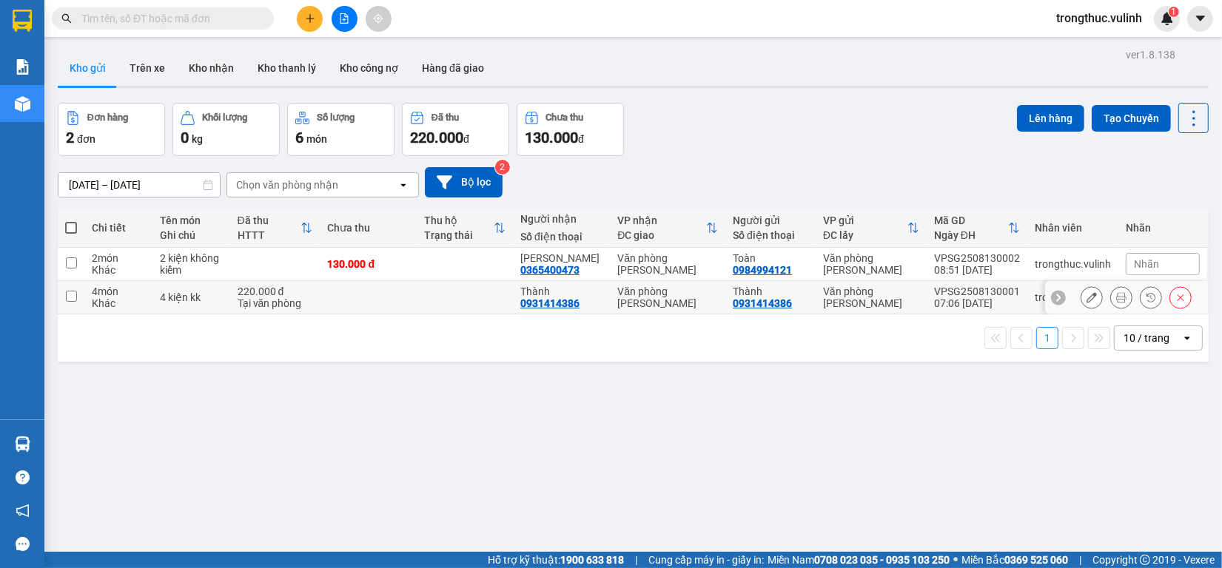
click at [110, 293] on div "4 món" at bounding box center [118, 292] width 53 height 12
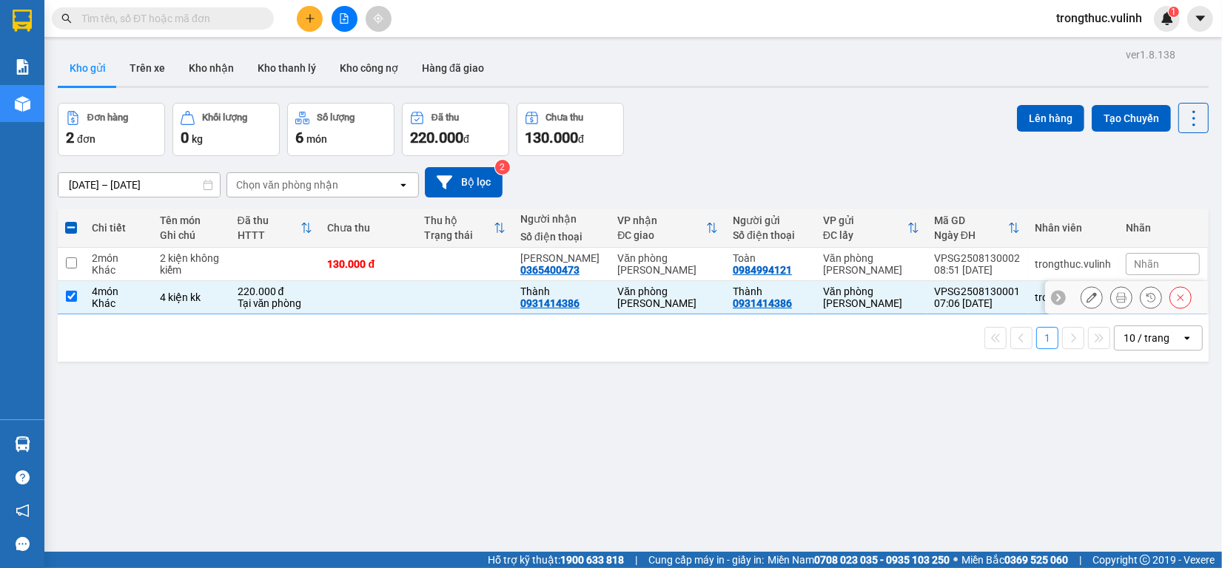
click at [101, 291] on div "4 món" at bounding box center [118, 292] width 53 height 12
checkbox input "false"
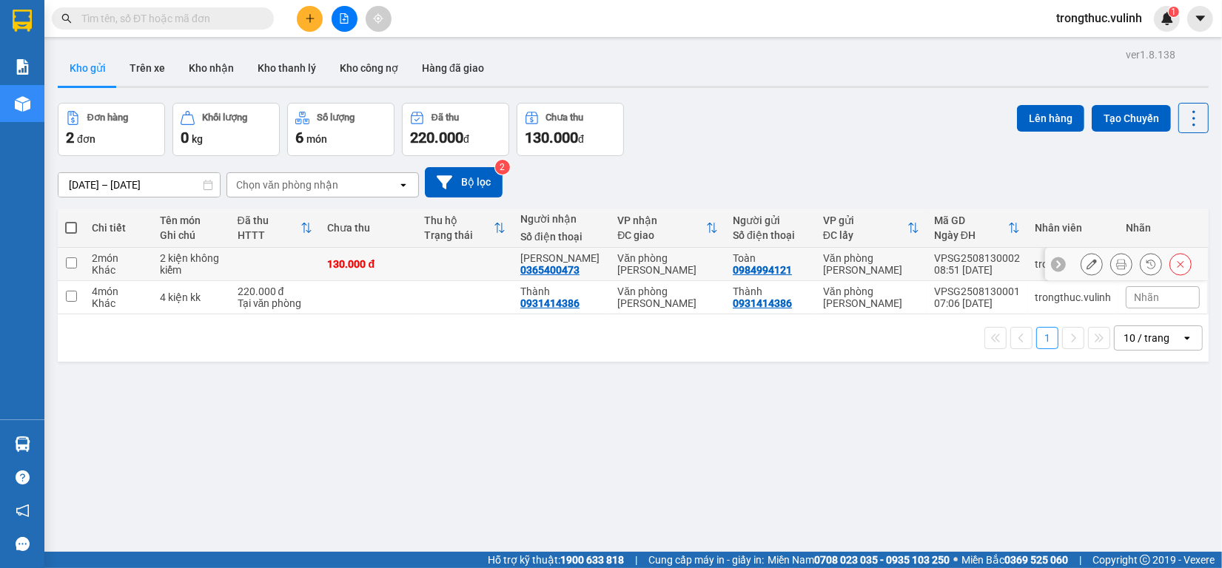
click at [74, 267] on input "checkbox" at bounding box center [71, 263] width 11 height 11
checkbox input "true"
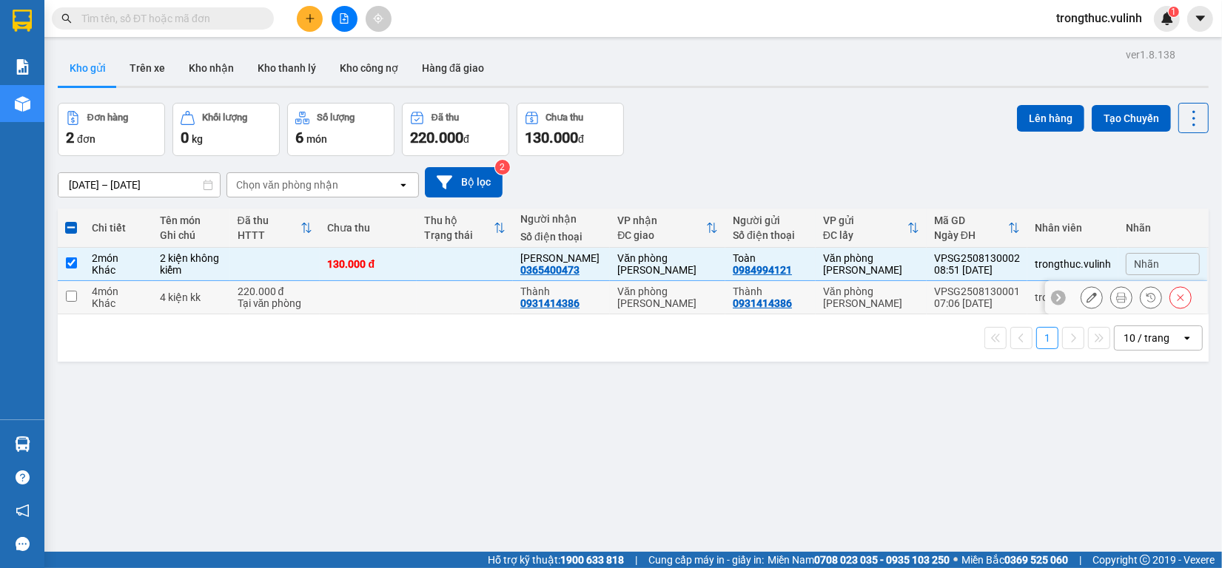
click at [295, 300] on div "Tại văn phòng" at bounding box center [276, 304] width 76 height 12
checkbox input "true"
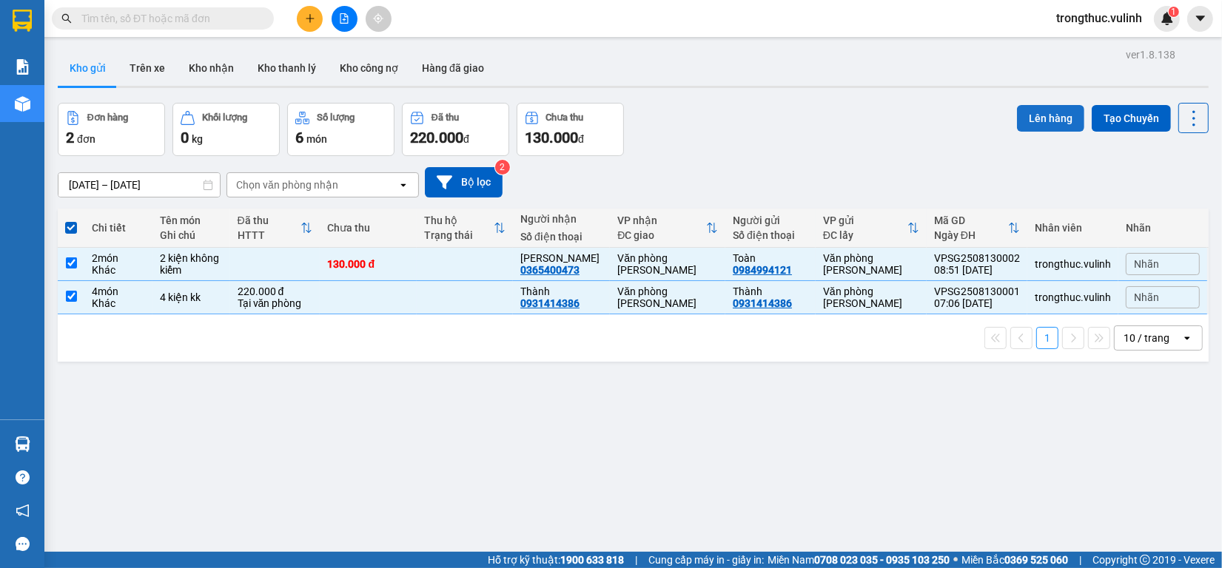
click at [1053, 118] on button "Lên hàng" at bounding box center [1050, 118] width 67 height 27
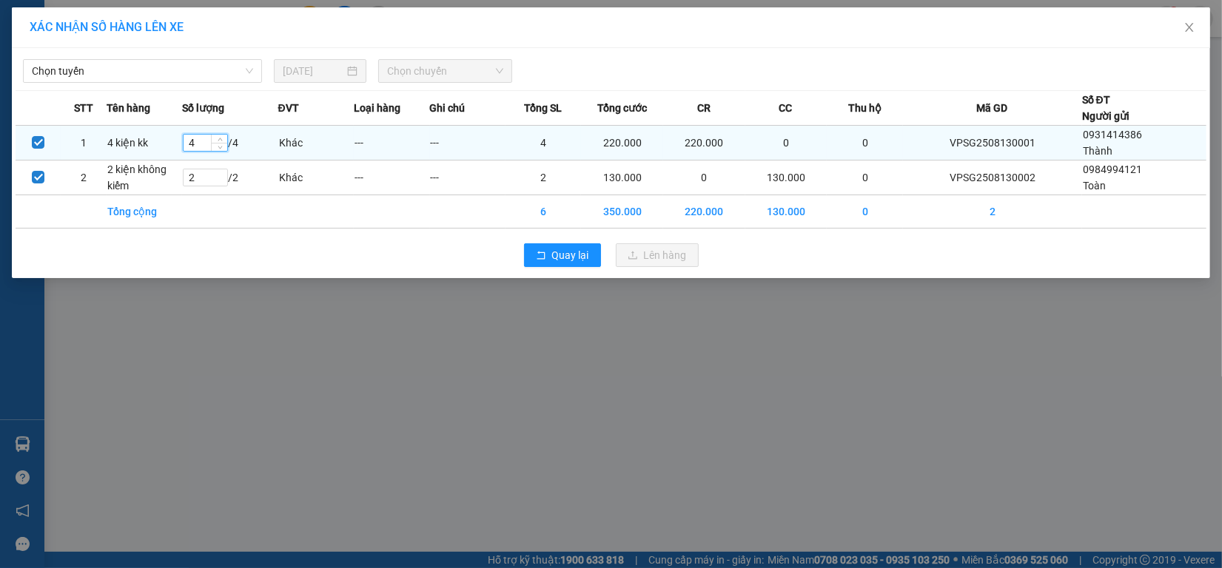
click at [204, 138] on input "4" at bounding box center [206, 143] width 44 height 16
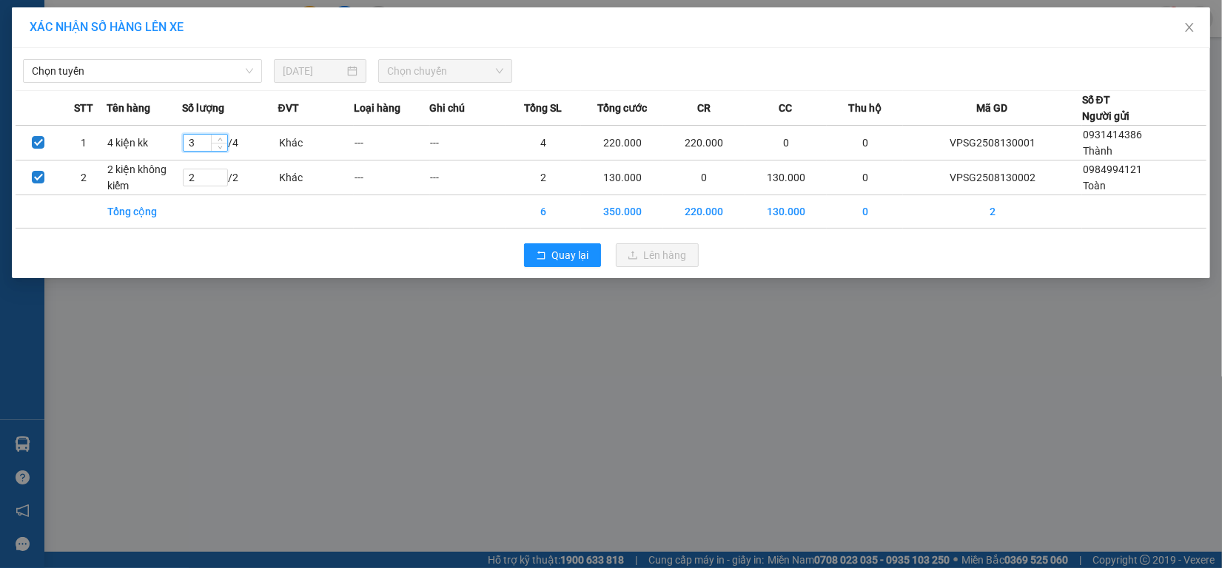
type input "3"
click at [153, 86] on div "Chọn tuyến [DATE] Chọn chuyến STT Tên hàng Số lượng ĐVT Loại hàng Ghi chú Tổng …" at bounding box center [611, 163] width 1198 height 230
click at [168, 70] on span "Chọn tuyến" at bounding box center [142, 71] width 221 height 22
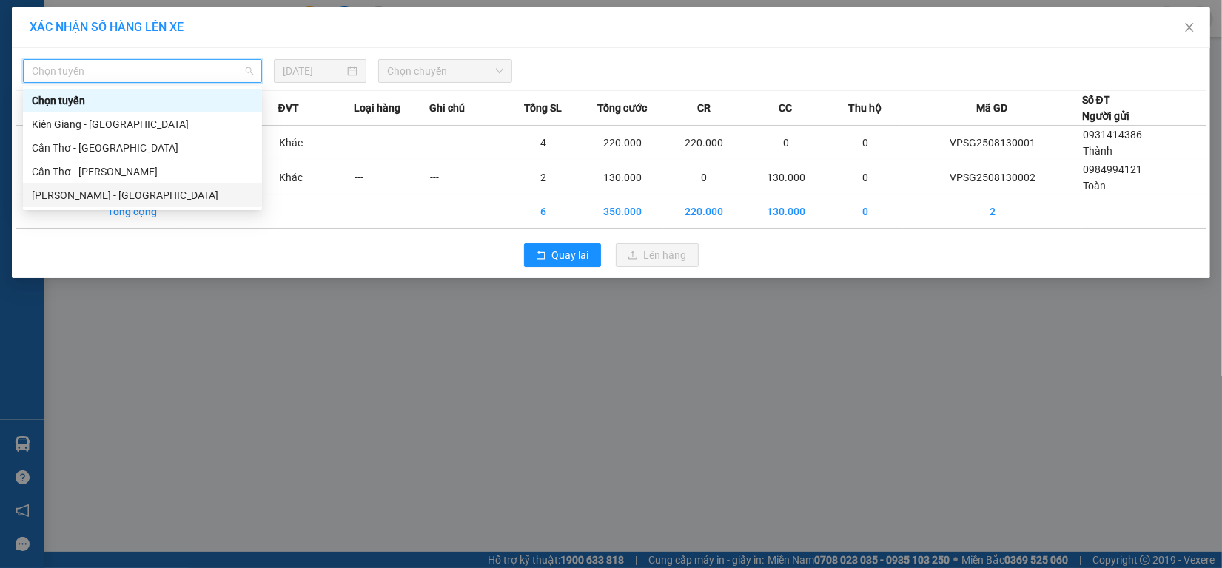
click at [137, 191] on div "[PERSON_NAME] - [GEOGRAPHIC_DATA]" at bounding box center [142, 195] width 221 height 16
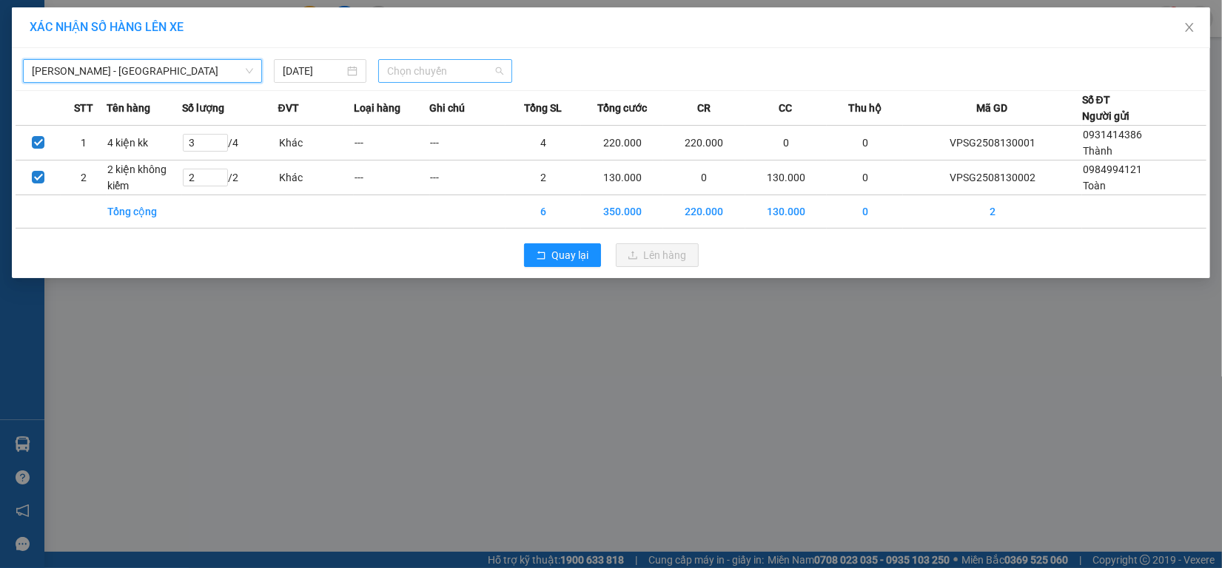
click at [463, 76] on span "Chọn chuyến" at bounding box center [445, 71] width 117 height 22
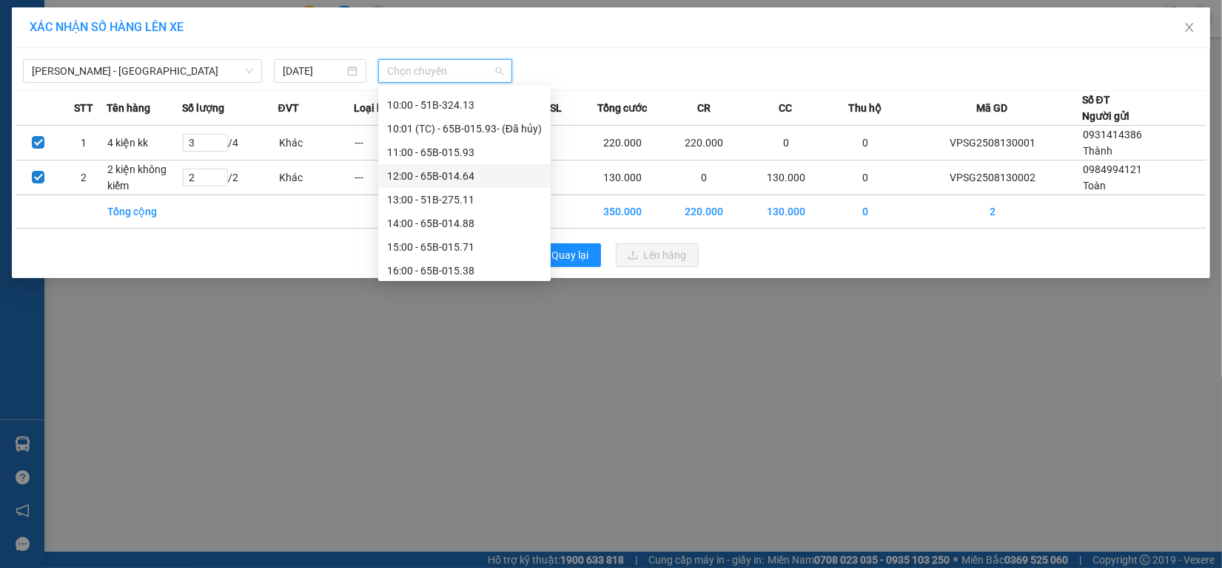
scroll to position [93, 0]
click at [467, 178] on div "09:00 - 51B-323.33" at bounding box center [464, 174] width 155 height 16
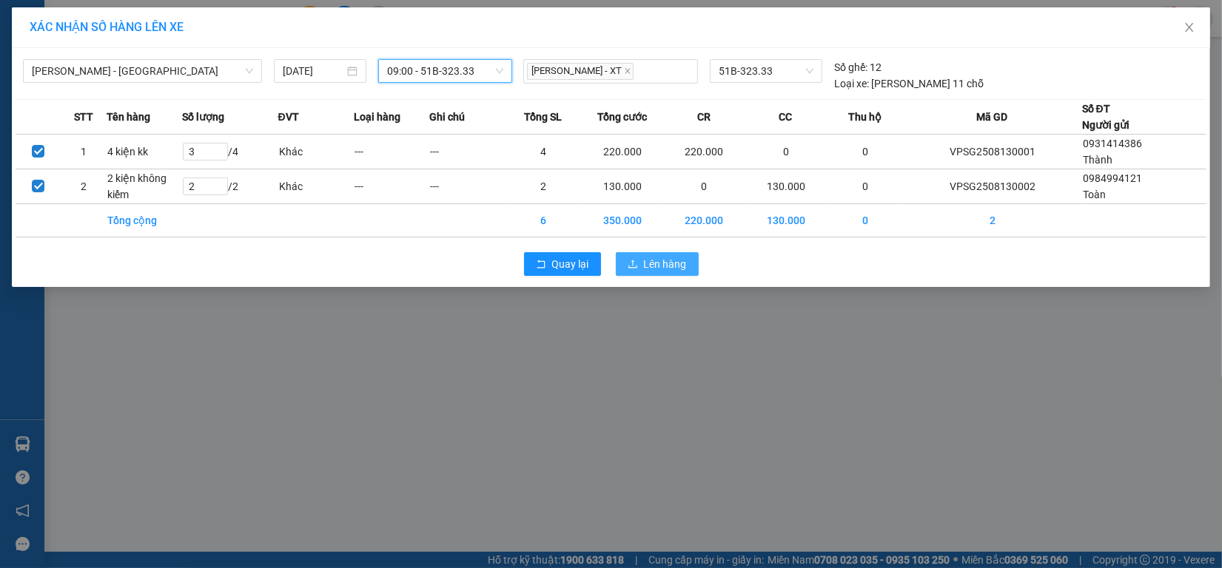
click at [649, 252] on div "Quay lại Lên hàng" at bounding box center [611, 264] width 1191 height 38
click at [649, 256] on span "Lên hàng" at bounding box center [665, 264] width 43 height 16
